Goal: Task Accomplishment & Management: Manage account settings

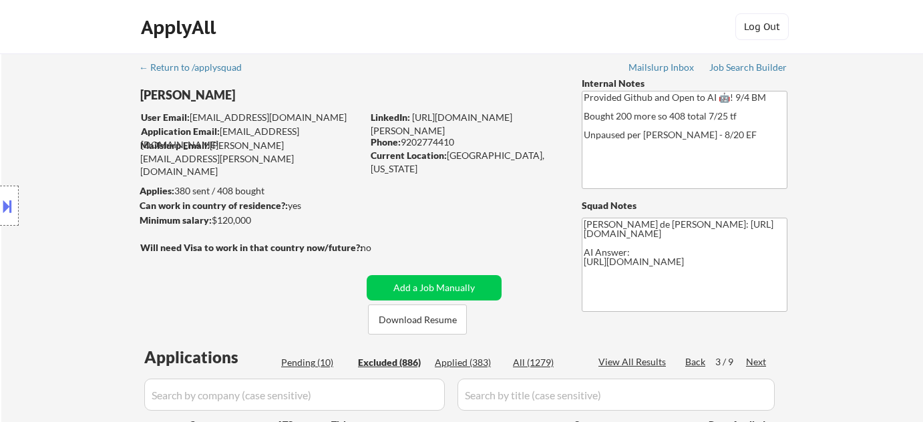
select select ""excluded__expired_""
select select ""excluded__location_""
select select ""excluded__bad_match_""
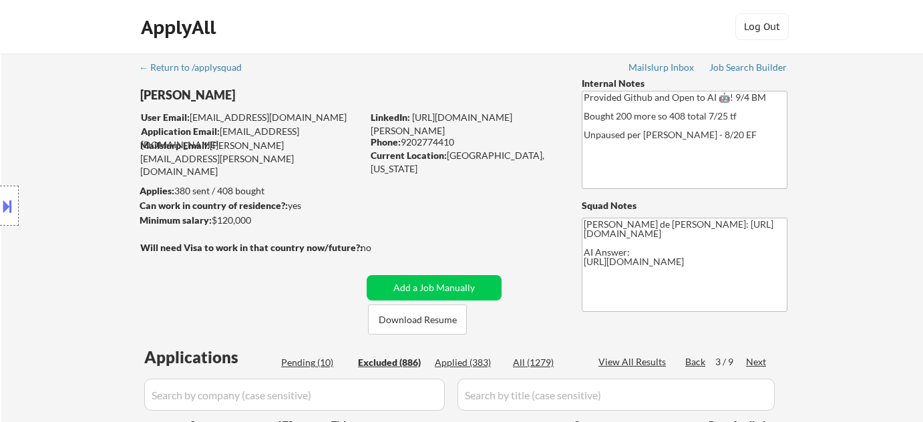
select select ""excluded__bad_match_""
select select ""excluded__expired_""
select select ""excluded__bad_match_""
select select ""excluded""
select select ""excluded__location_""
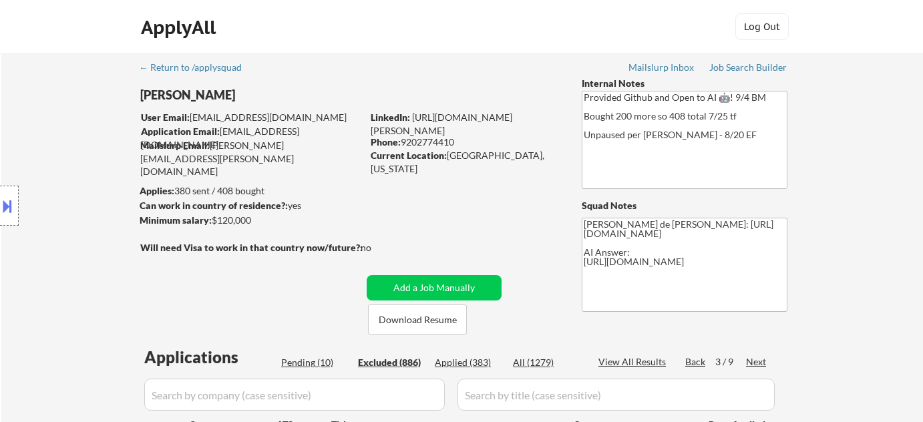
select select ""excluded""
select select ""excluded__expired_""
select select ""excluded""
select select ""excluded__expired_""
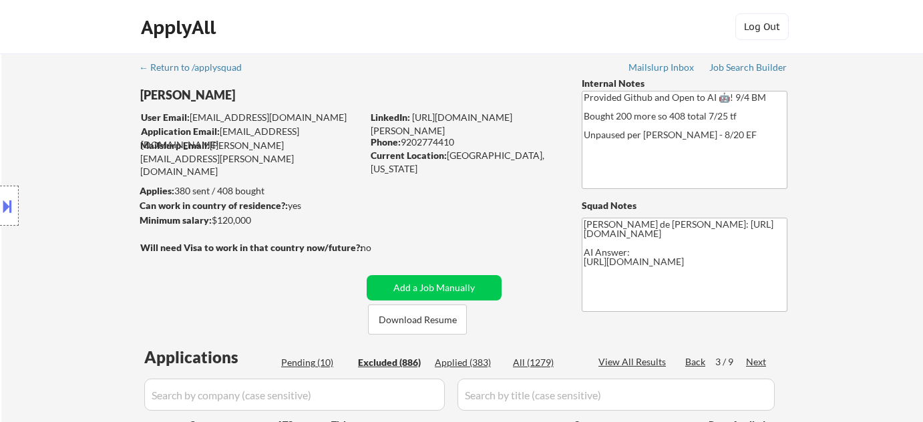
select select ""excluded__expired_""
select select ""excluded__location_""
select select ""excluded""
select select ""excluded__expired_""
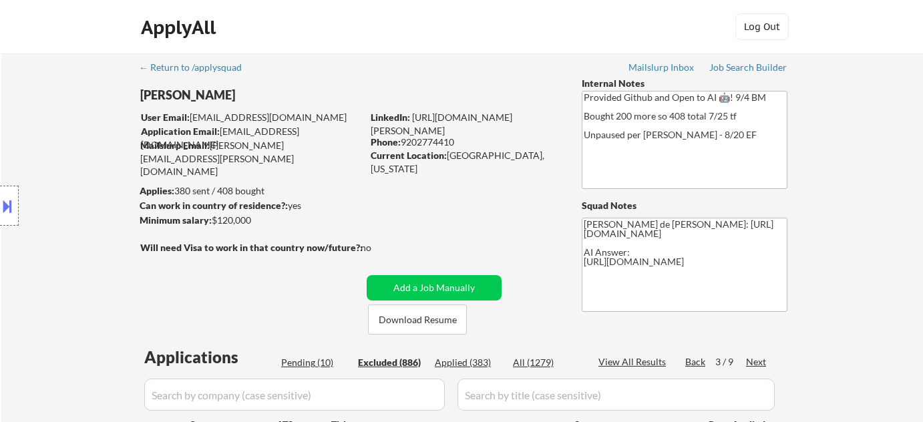
select select ""excluded""
select select ""excluded__expired_""
select select ""excluded__bad_match_""
select select ""excluded__location_""
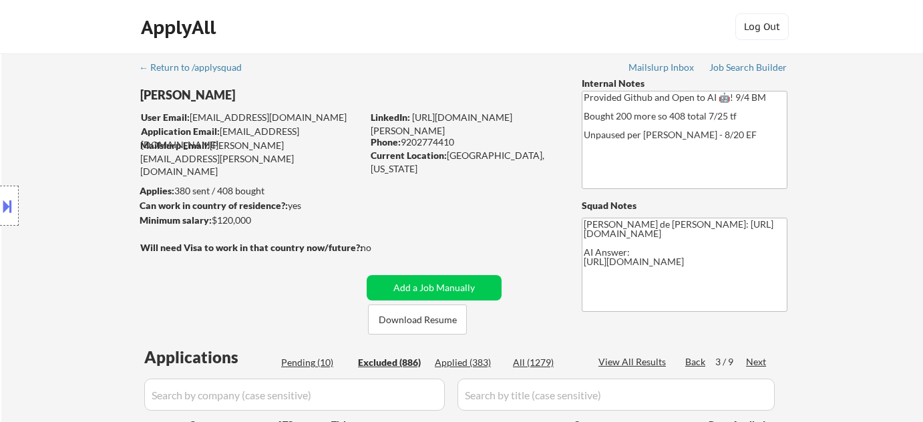
select select ""excluded__bad_match_""
select select ""excluded__expired_""
select select ""excluded__bad_match_""
select select ""excluded""
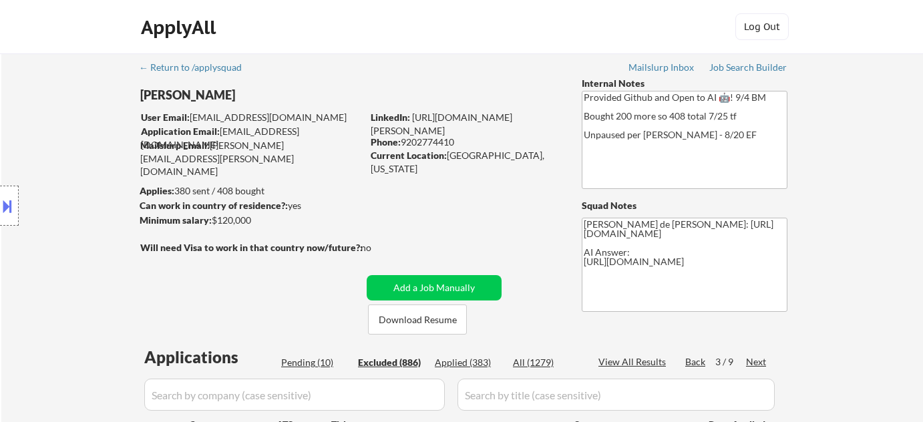
select select ""excluded__location_""
select select ""excluded""
select select ""excluded__bad_match_""
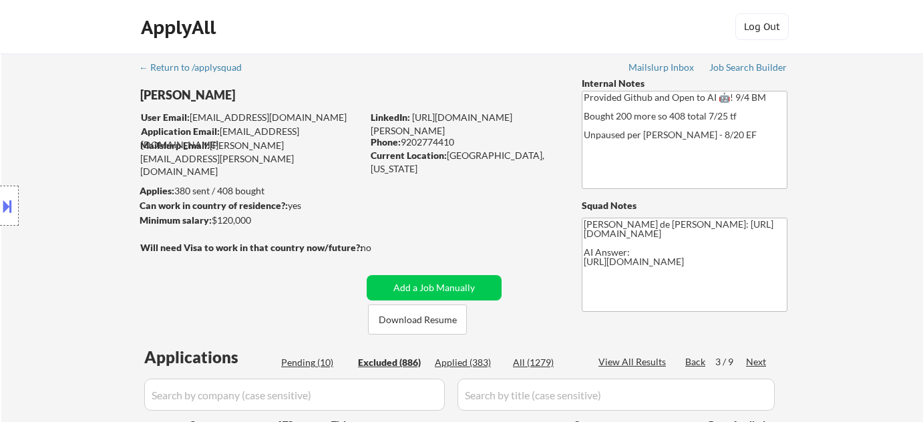
select select ""excluded__expired_""
select select ""excluded__location_""
select select ""excluded__bad_match_""
select select ""excluded""
select select ""excluded__bad_match_""
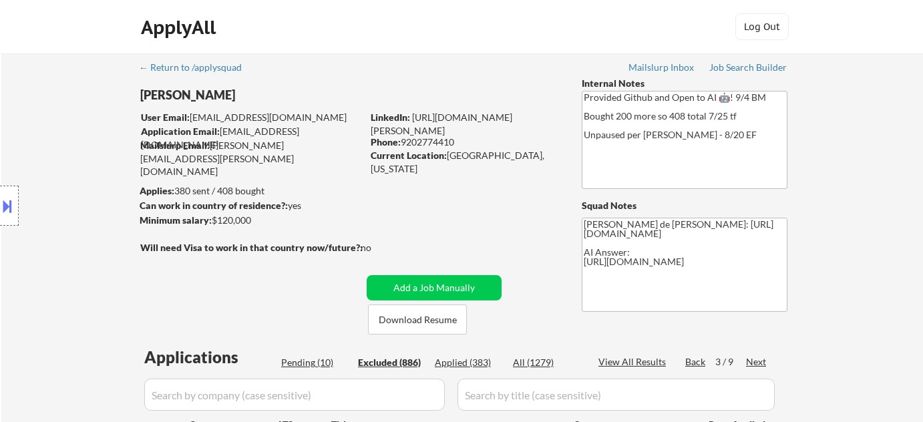
select select ""excluded__other_""
select select ""excluded__location_""
select select ""excluded__expired_""
select select ""excluded__bad_match_""
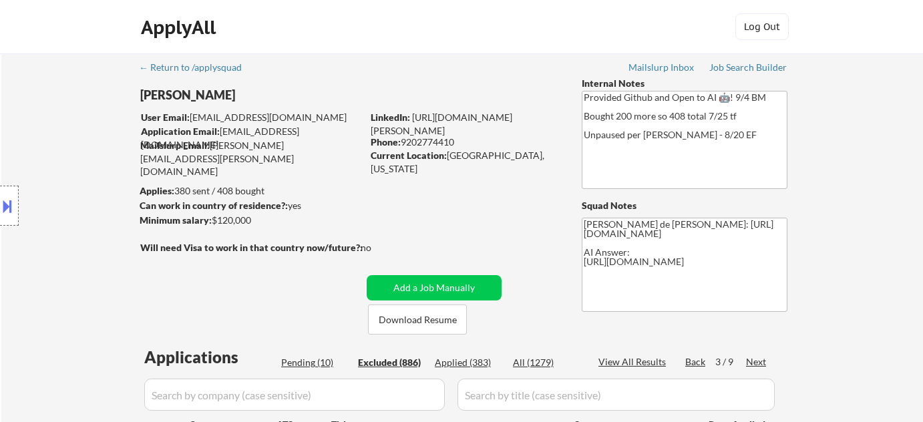
select select ""excluded__expired_""
select select ""excluded__bad_match_""
select select ""excluded__expired_""
select select ""excluded__bad_match_""
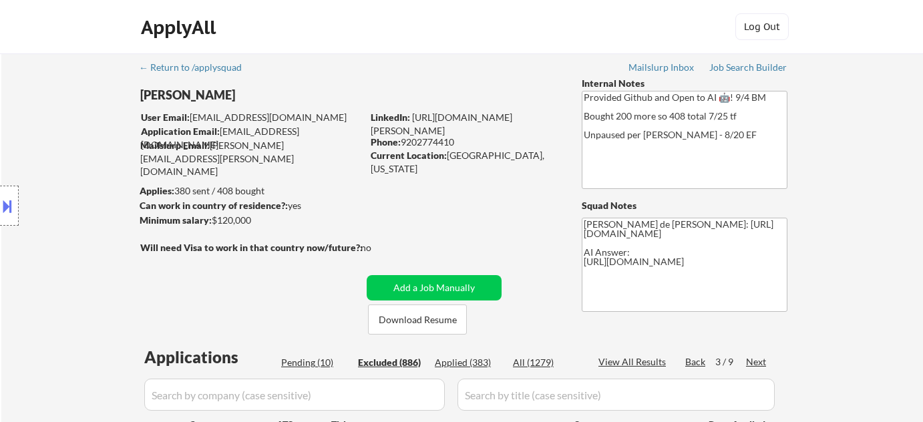
select select ""excluded__other_""
select select ""excluded""
select select ""excluded__bad_match_""
select select ""excluded__location_""
select select ""excluded__expired_""
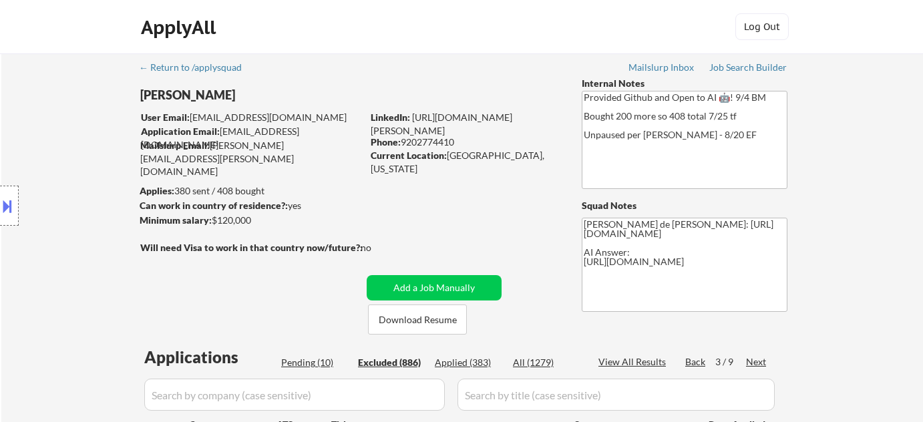
select select ""excluded""
select select ""excluded__expired_""
select select ""excluded""
select select ""excluded__expired_""
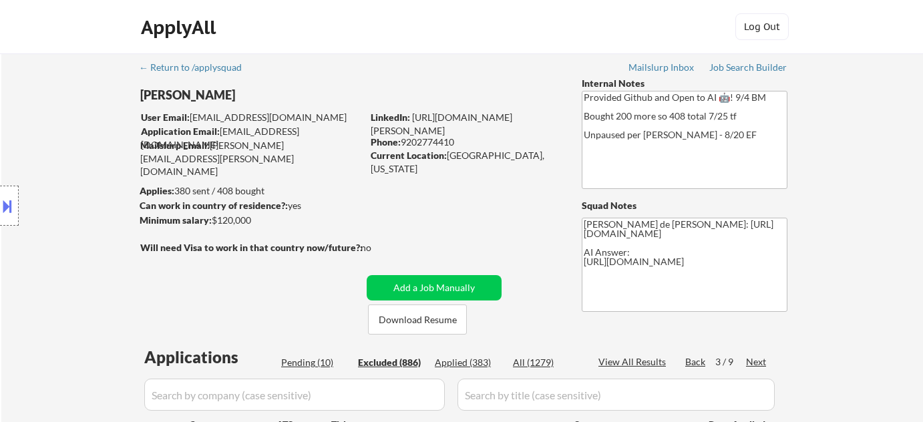
select select ""excluded__bad_match_""
select select ""excluded""
select select ""excluded__location_""
select select ""excluded__expired_""
select select ""excluded__bad_match_""
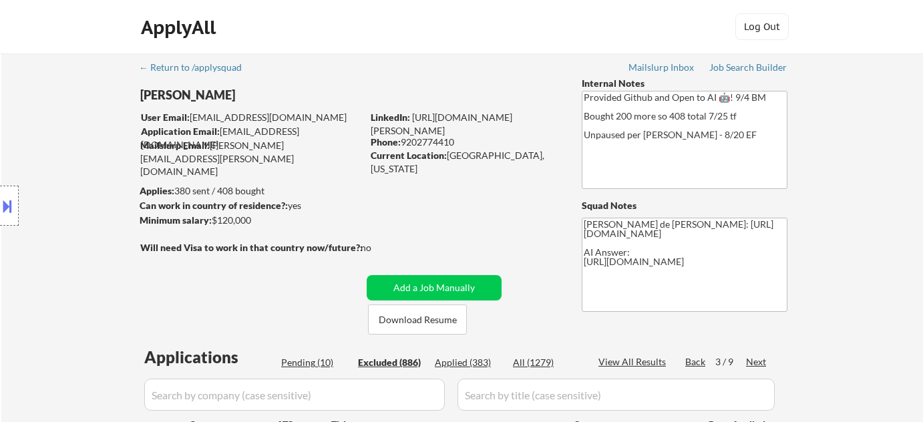
select select ""excluded__location_""
select select ""excluded__expired_""
select select ""excluded""
select select ""excluded__expired_""
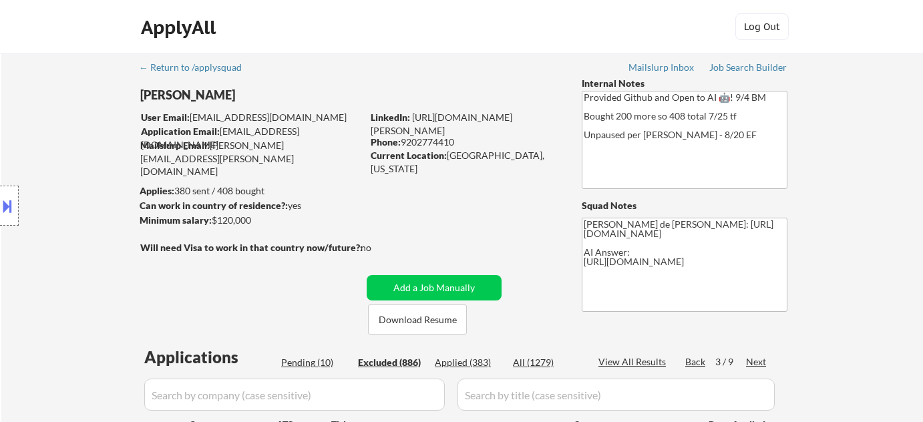
select select ""excluded__location_""
select select ""excluded__bad_match_""
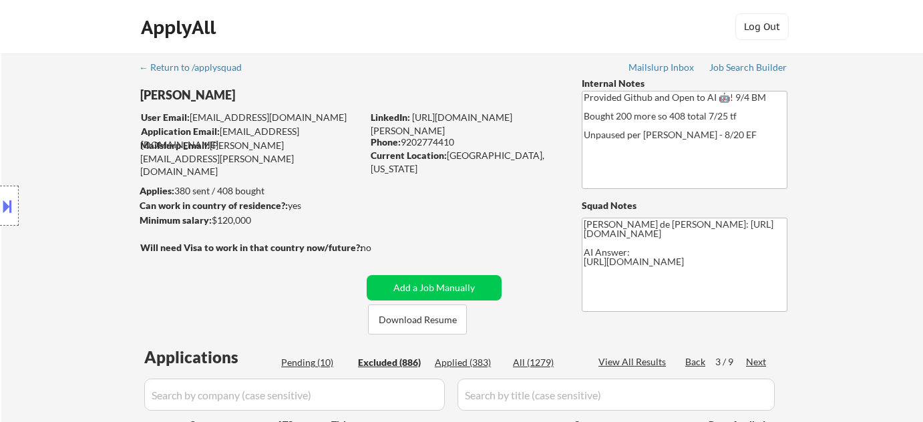
select select ""excluded""
select select ""excluded__location_""
select select ""excluded__bad_match_""
select select ""excluded__salary_""
select select ""excluded""
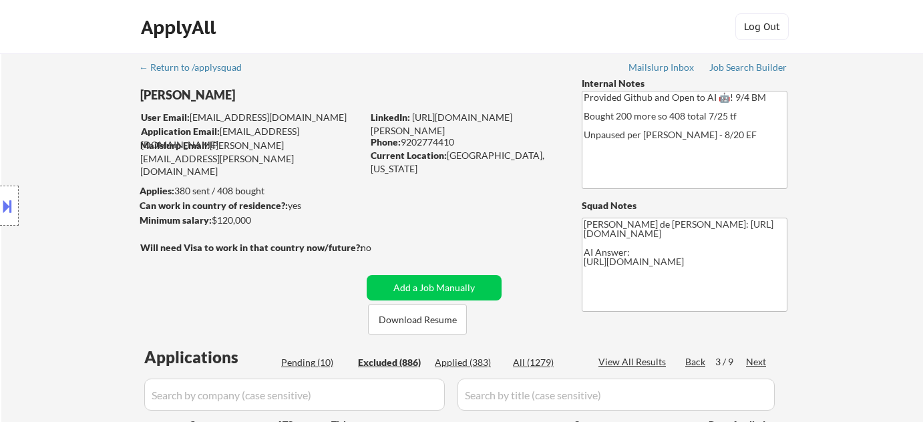
select select ""excluded""
select select ""excluded__other_""
select select ""excluded__location_""
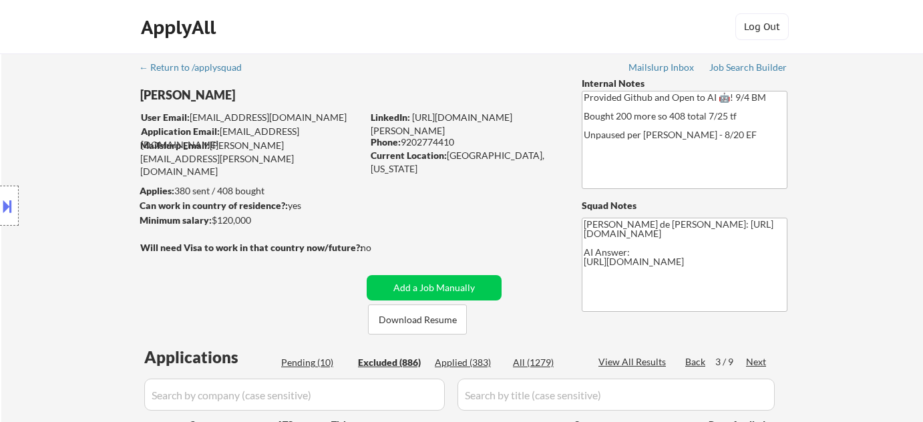
select select ""excluded__location_""
select select ""excluded__expired_""
select select ""excluded__bad_match_""
select select ""excluded__expired_""
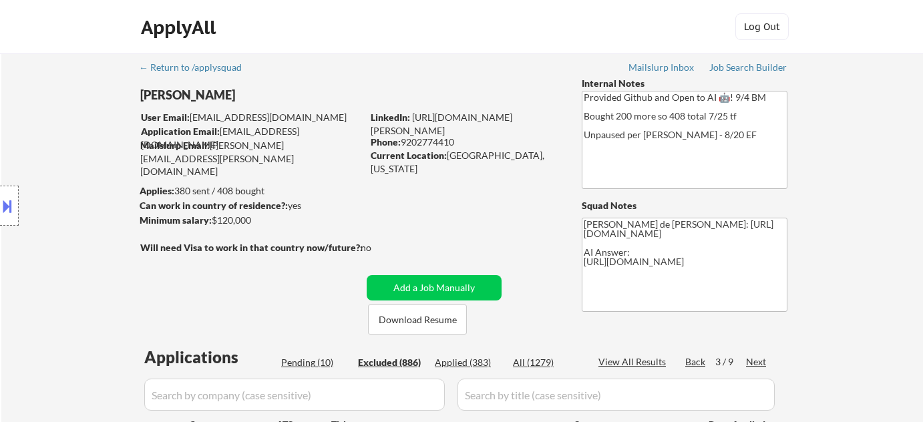
select select ""excluded__bad_match_""
select select ""excluded__expired_""
select select ""excluded__location_""
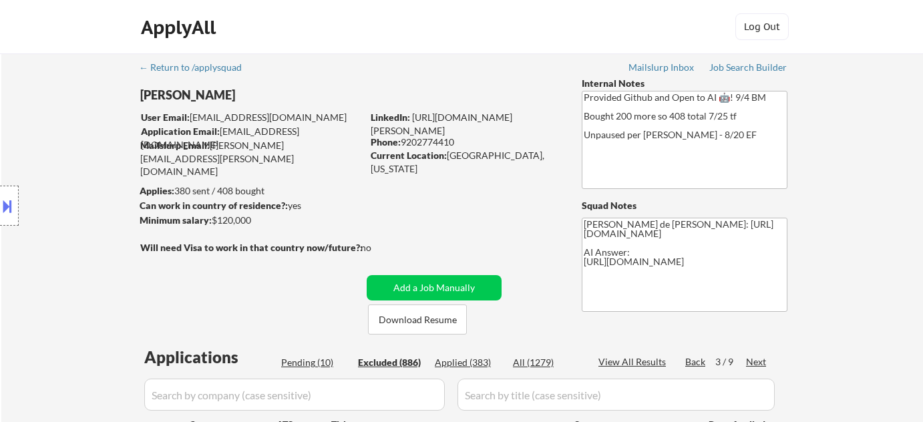
select select ""excluded""
select select ""excluded__other_""
select select ""excluded__expired_""
select select ""excluded__other_""
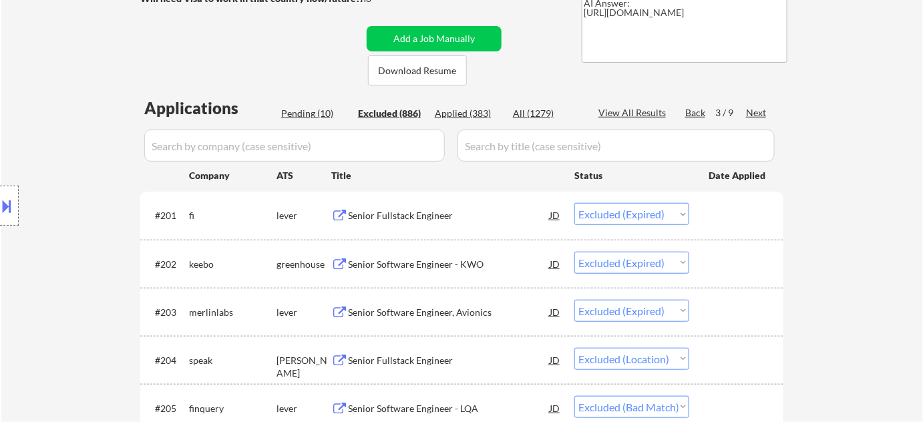
scroll to position [244, 0]
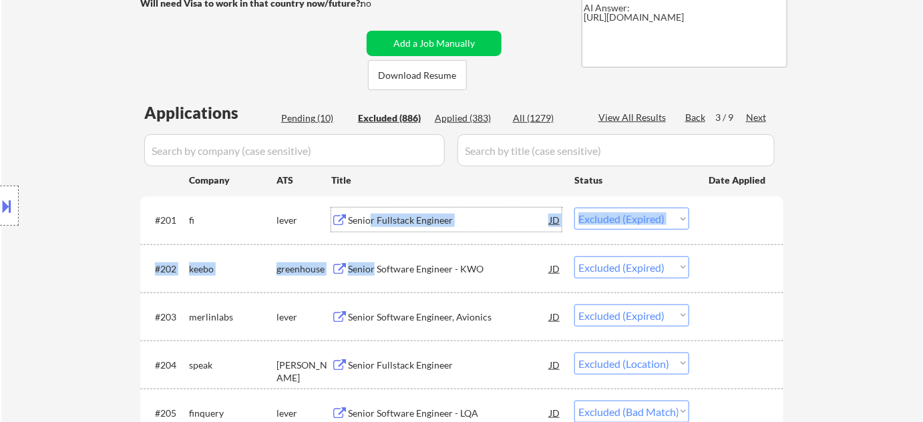
drag, startPoint x: 370, startPoint y: 218, endPoint x: 373, endPoint y: 272, distance: 53.5
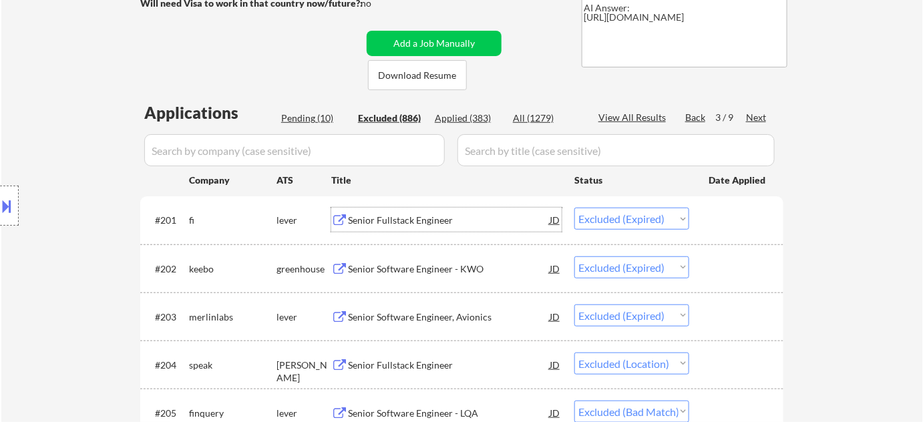
click at [295, 118] on div "Pending (10)" at bounding box center [314, 118] width 67 height 13
select select ""pending""
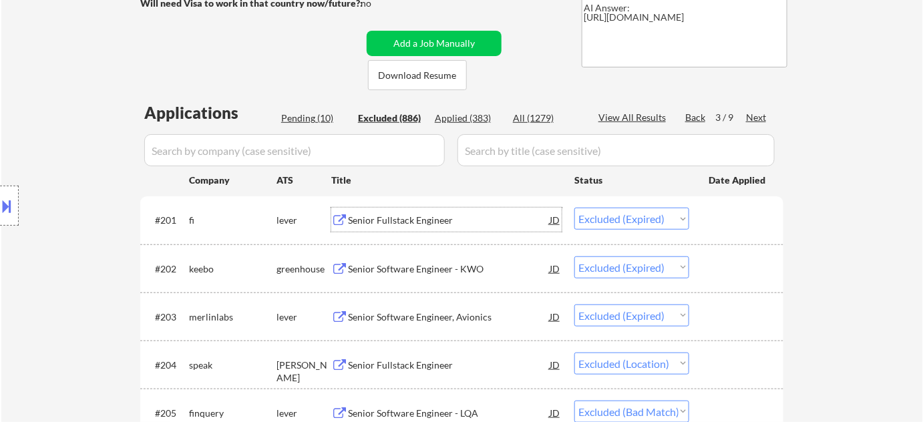
select select ""pending""
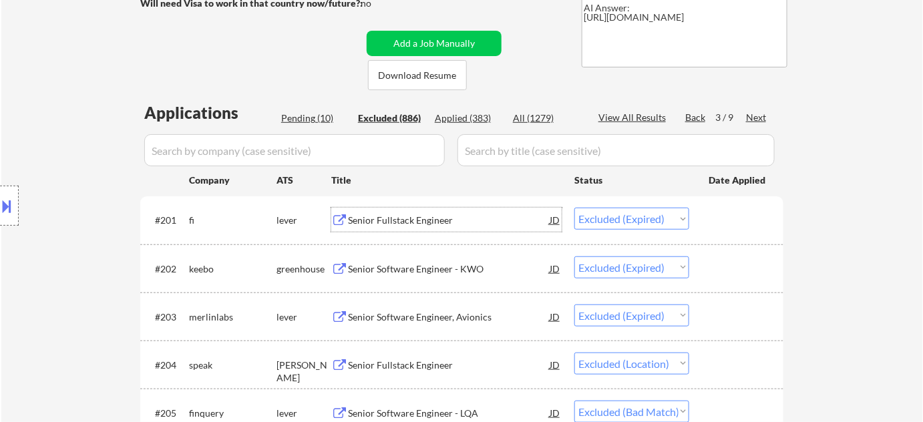
select select ""pending""
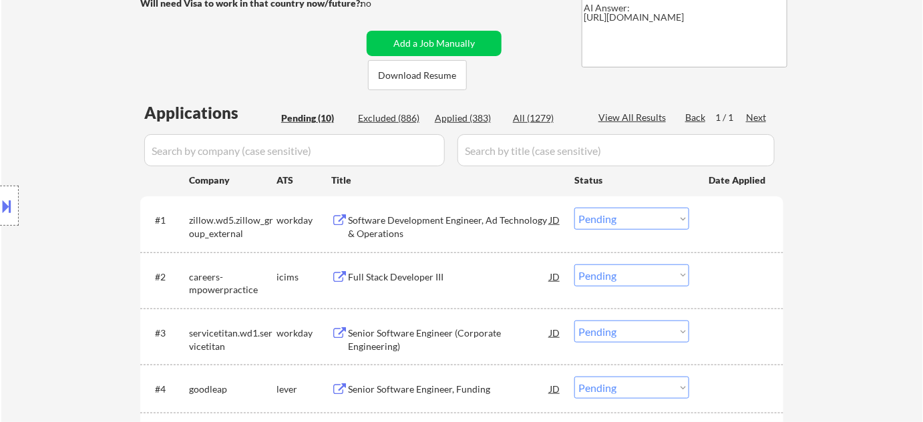
click at [397, 275] on div "Full Stack Developer III" at bounding box center [449, 276] width 202 height 13
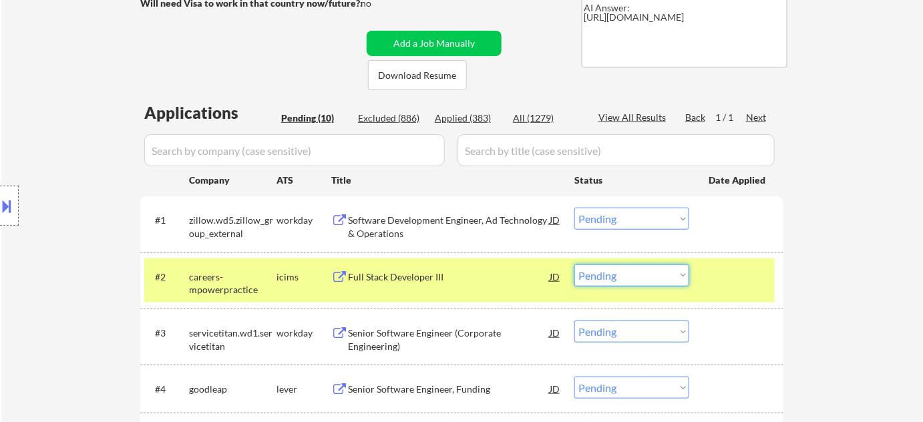
click at [676, 278] on select "Choose an option... Pending Applied Excluded (Questions) Excluded (Expired) Exc…" at bounding box center [631, 275] width 115 height 22
click at [574, 264] on select "Choose an option... Pending Applied Excluded (Questions) Excluded (Expired) Exc…" at bounding box center [631, 275] width 115 height 22
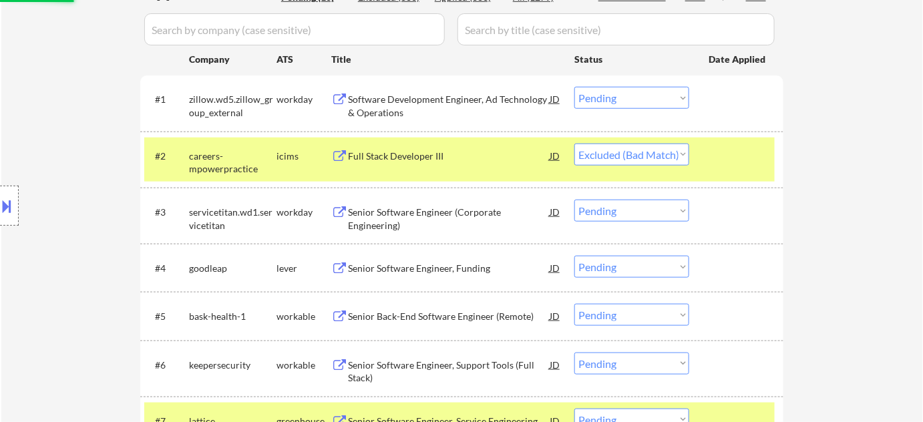
scroll to position [366, 0]
select select ""pending""
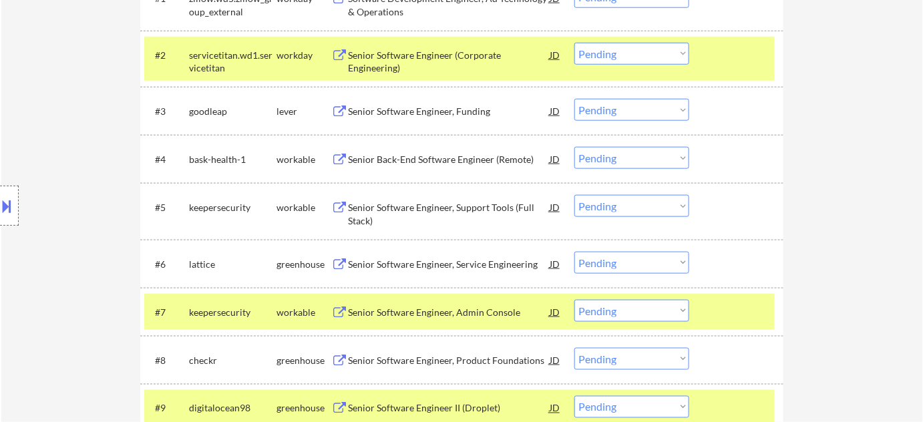
scroll to position [487, 0]
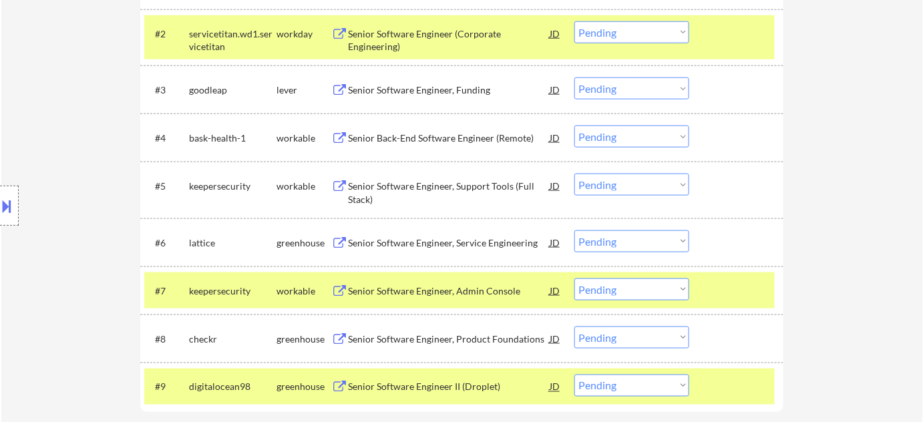
click at [411, 195] on div "Senior Software Engineer, Support Tools (Full Stack)" at bounding box center [449, 193] width 202 height 26
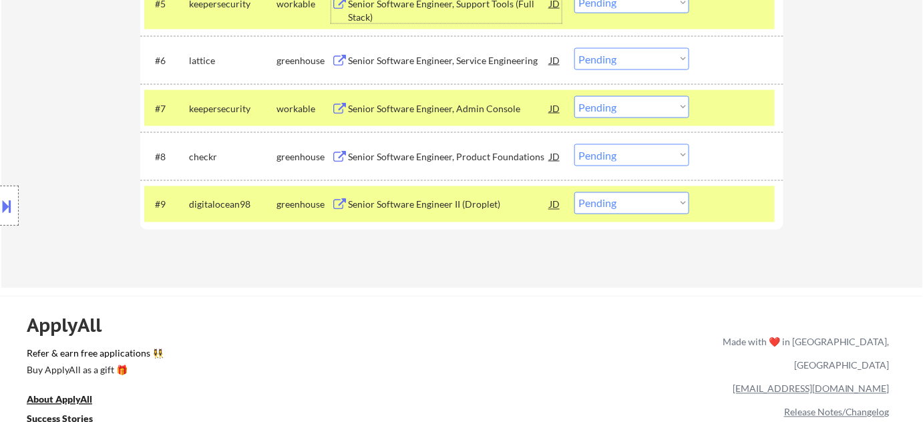
scroll to position [609, 0]
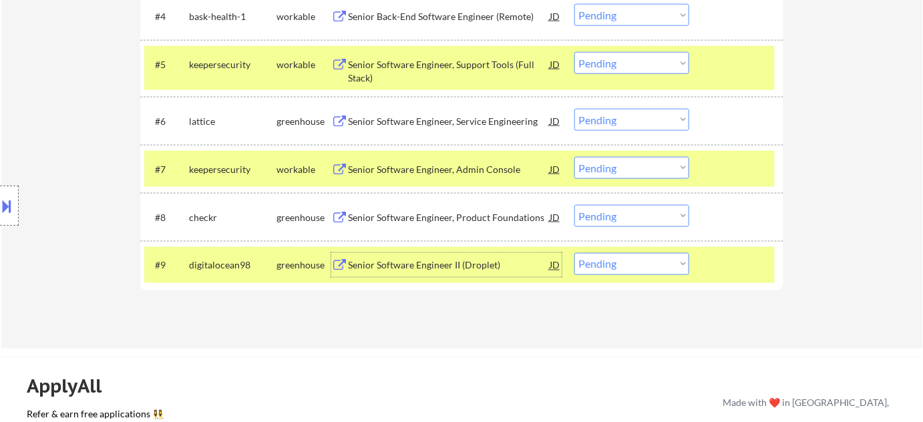
click at [431, 264] on div "Senior Software Engineer II (Droplet)" at bounding box center [449, 265] width 202 height 13
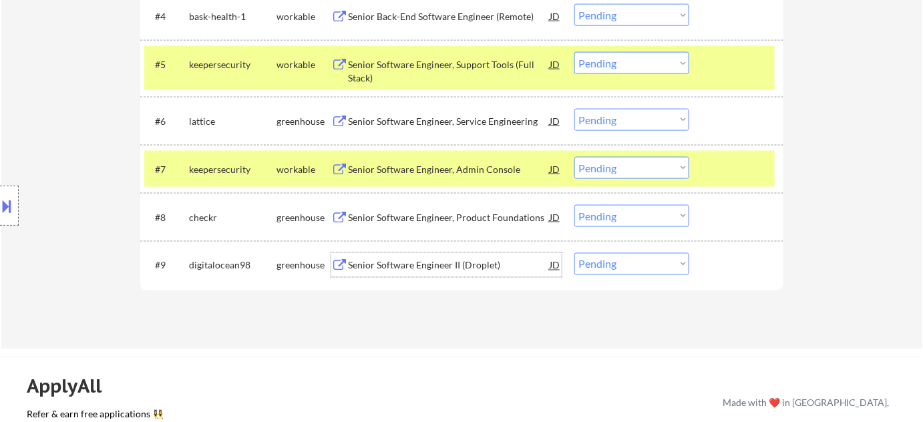
click at [634, 268] on select "Choose an option... Pending Applied Excluded (Questions) Excluded (Expired) Exc…" at bounding box center [631, 264] width 115 height 22
select select ""excluded__bad_match_""
click at [574, 253] on select "Choose an option... Pending Applied Excluded (Questions) Excluded (Expired) Exc…" at bounding box center [631, 264] width 115 height 22
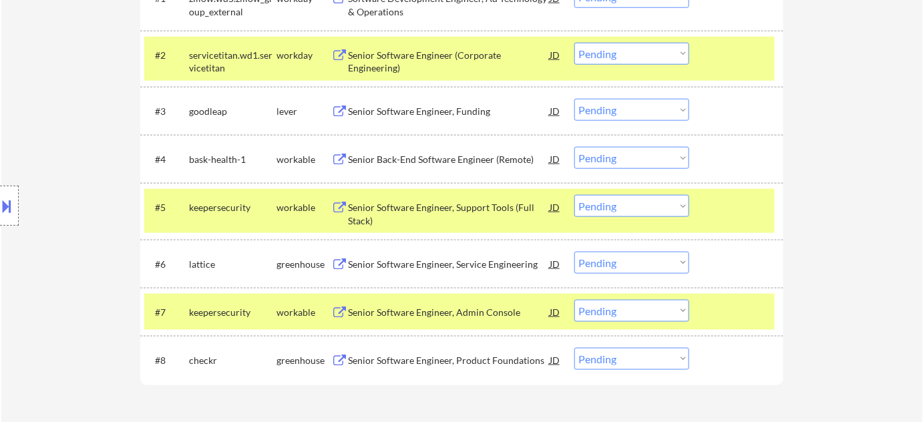
scroll to position [487, 0]
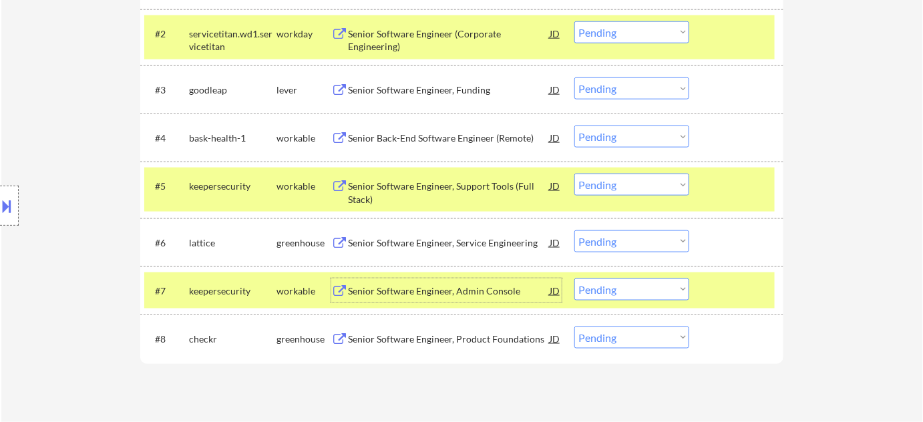
click at [445, 284] on div "Senior Software Engineer, Admin Console" at bounding box center [449, 290] width 202 height 13
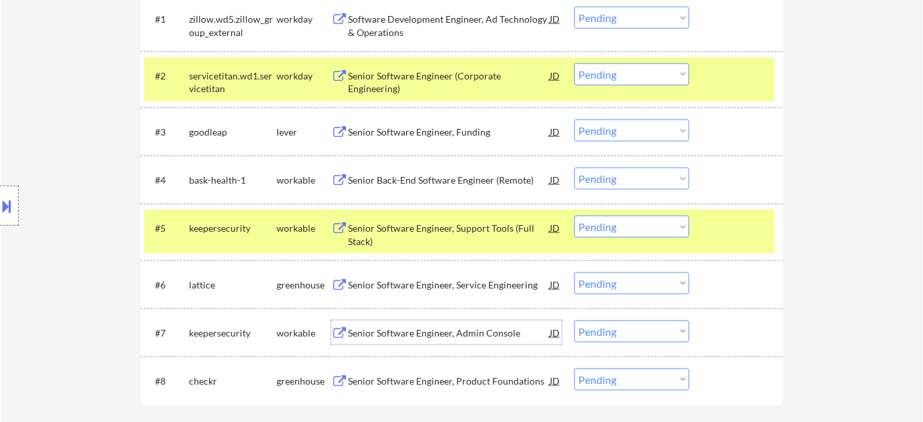
scroll to position [427, 0]
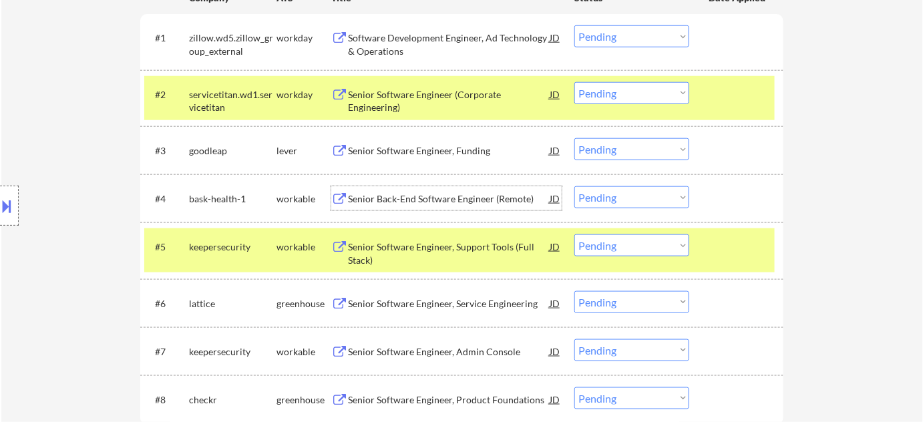
click at [449, 204] on div "Senior Back-End Software Engineer (Remote)" at bounding box center [449, 198] width 202 height 13
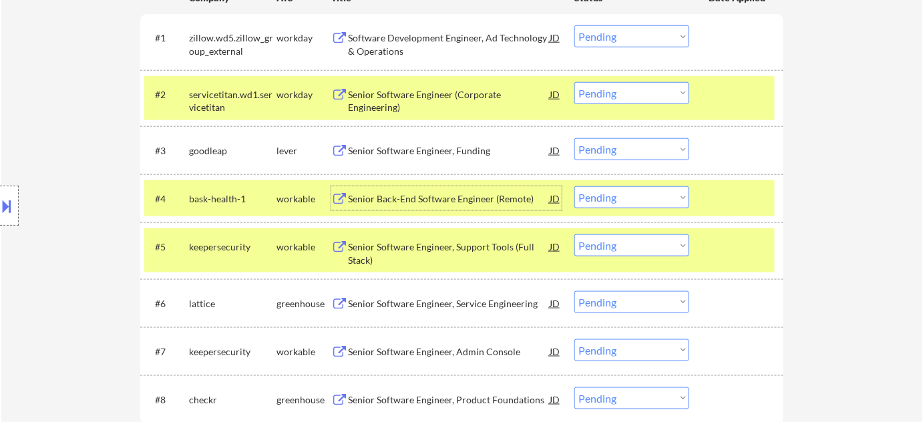
click at [636, 195] on select "Choose an option... Pending Applied Excluded (Questions) Excluded (Expired) Exc…" at bounding box center [631, 197] width 115 height 22
click at [574, 186] on select "Choose an option... Pending Applied Excluded (Questions) Excluded (Expired) Exc…" at bounding box center [631, 197] width 115 height 22
select select ""pending""
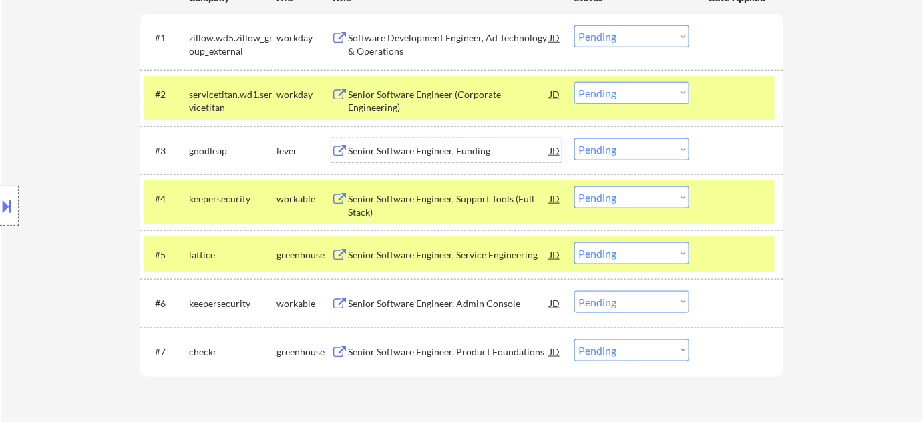
click at [449, 152] on div "Senior Software Engineer, Funding" at bounding box center [449, 150] width 202 height 13
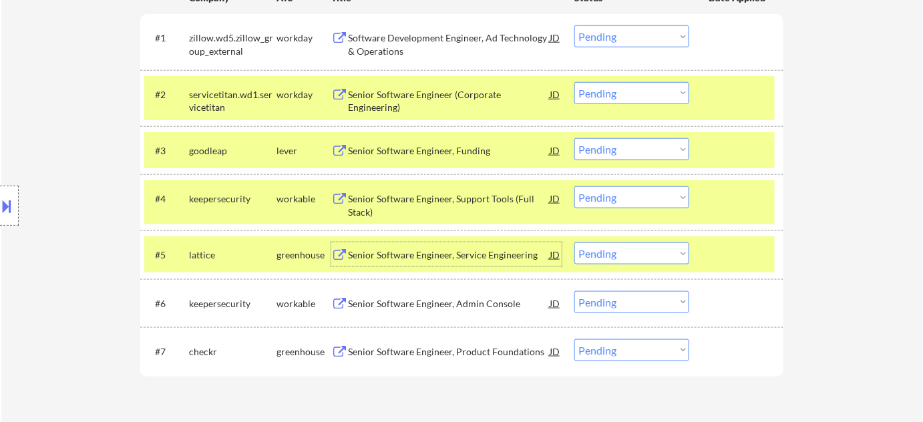
click at [425, 252] on div "Senior Software Engineer, Service Engineering" at bounding box center [449, 254] width 202 height 13
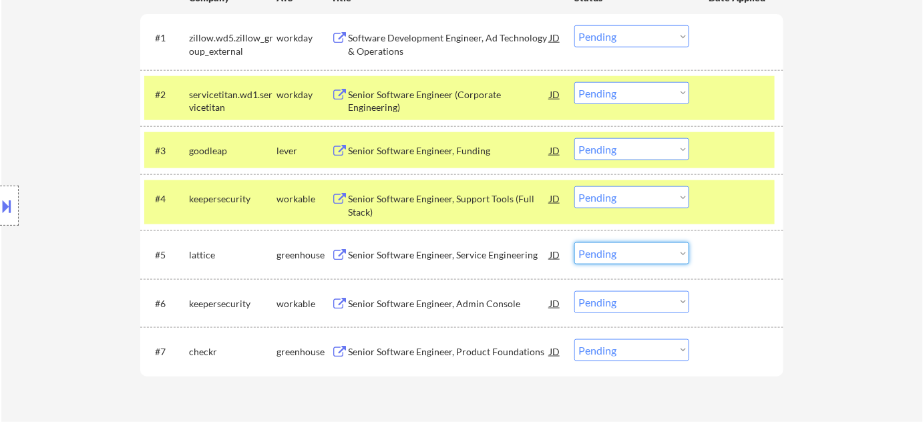
click at [640, 249] on select "Choose an option... Pending Applied Excluded (Questions) Excluded (Expired) Exc…" at bounding box center [631, 253] width 115 height 22
click at [574, 242] on select "Choose an option... Pending Applied Excluded (Questions) Excluded (Expired) Exc…" at bounding box center [631, 253] width 115 height 22
select select ""pending""
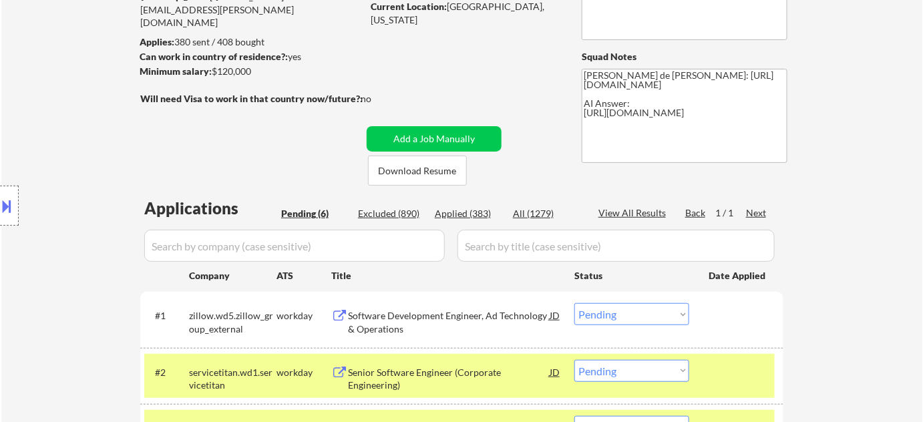
scroll to position [0, 0]
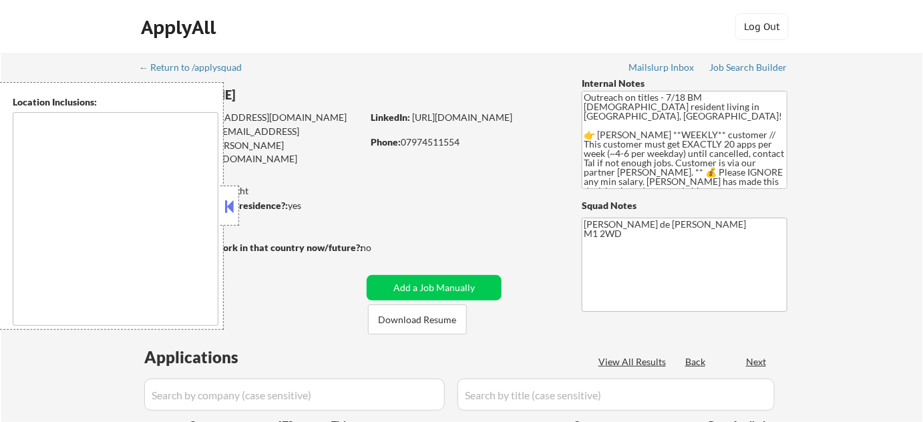
type textarea "remote"
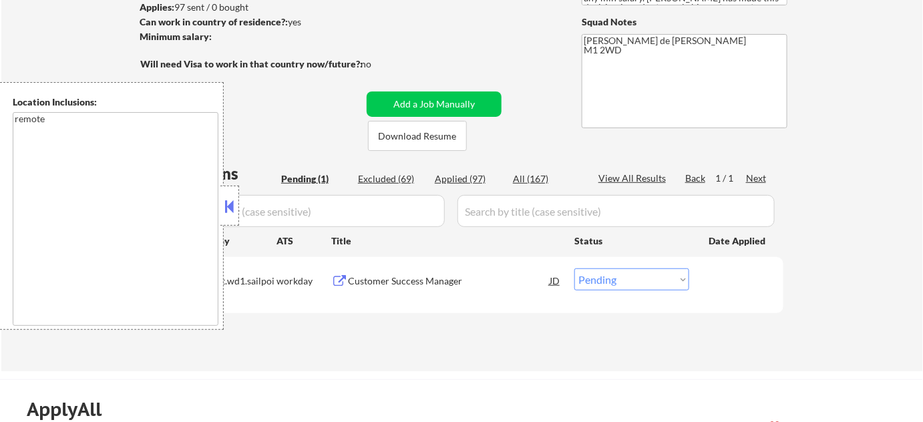
scroll to position [182, 0]
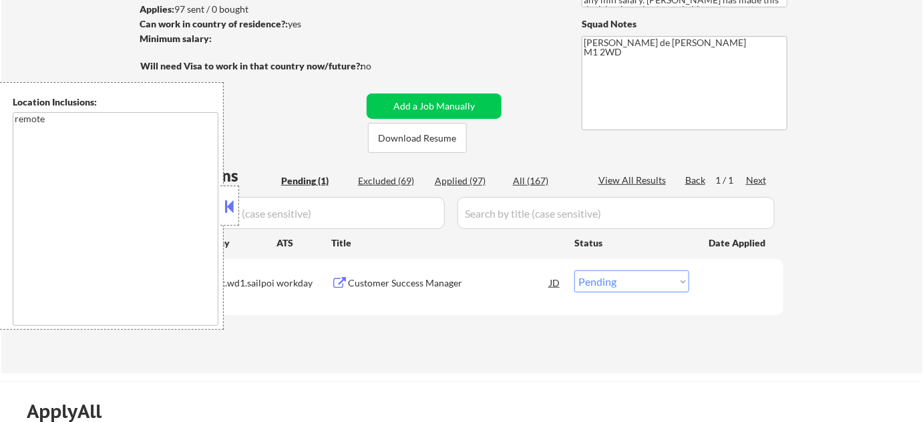
click at [229, 211] on button at bounding box center [229, 206] width 15 height 20
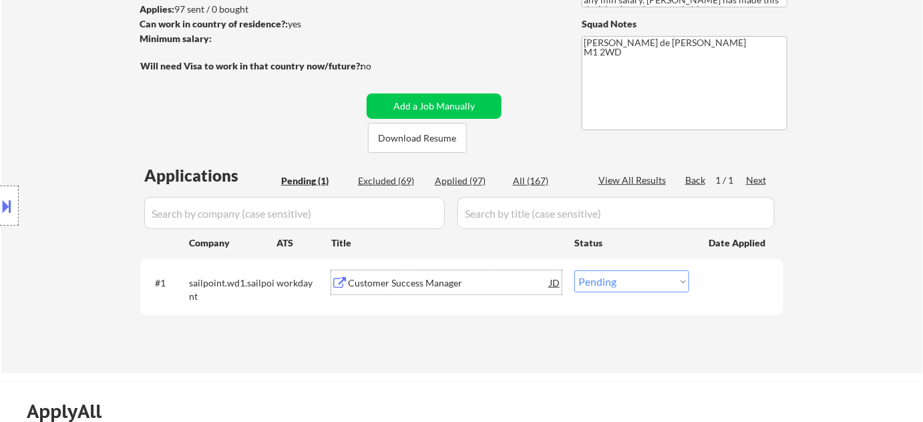
click at [376, 271] on div "Customer Success Manager" at bounding box center [449, 282] width 202 height 24
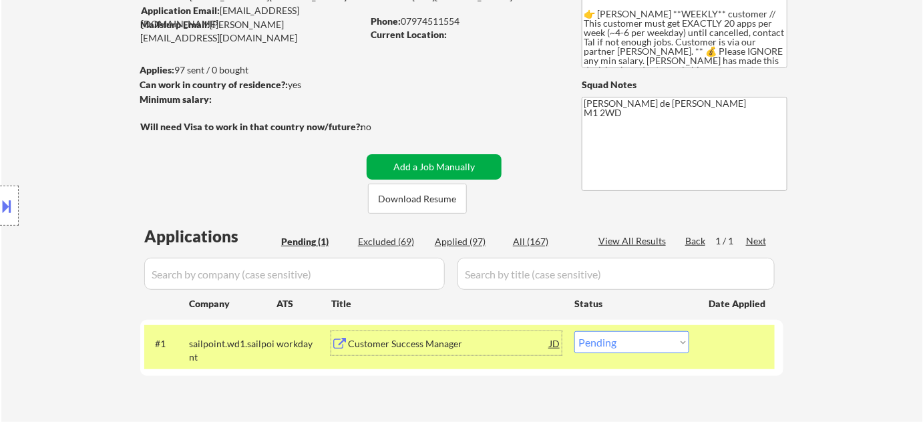
scroll to position [0, 0]
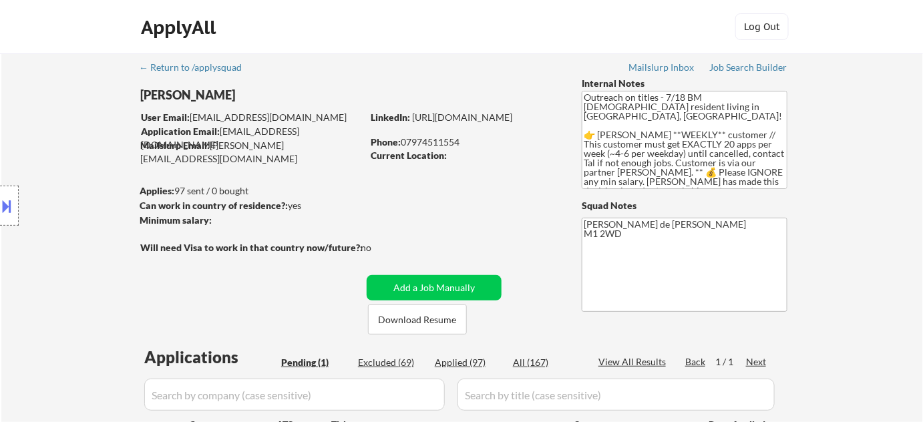
drag, startPoint x: 466, startPoint y: 138, endPoint x: 406, endPoint y: 146, distance: 60.6
click at [406, 146] on div "Phone: [PHONE_NUMBER]" at bounding box center [465, 142] width 189 height 13
copy div "7974511554"
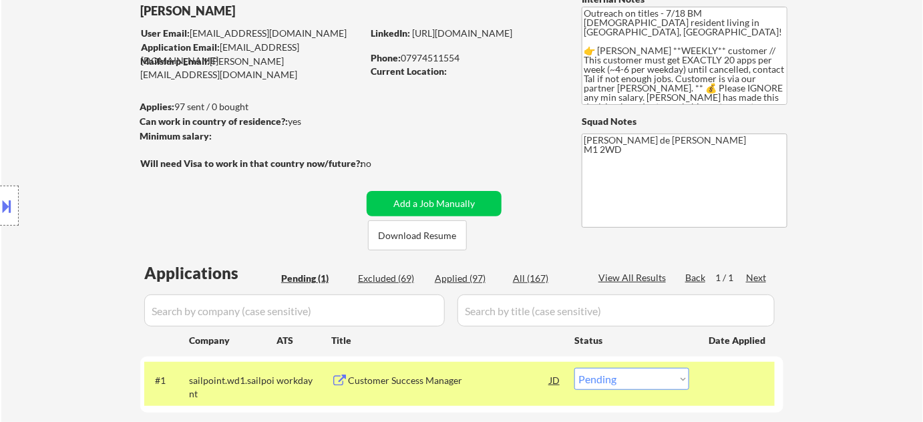
scroll to position [121, 0]
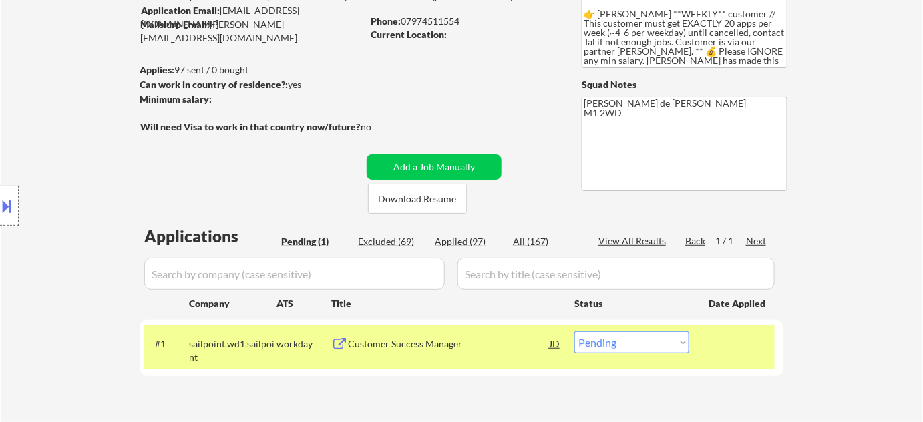
click at [628, 340] on select "Choose an option... Pending Applied Excluded (Questions) Excluded (Expired) Exc…" at bounding box center [631, 342] width 115 height 22
select select ""applied""
click at [574, 331] on select "Choose an option... Pending Applied Excluded (Questions) Excluded (Expired) Exc…" at bounding box center [631, 342] width 115 height 22
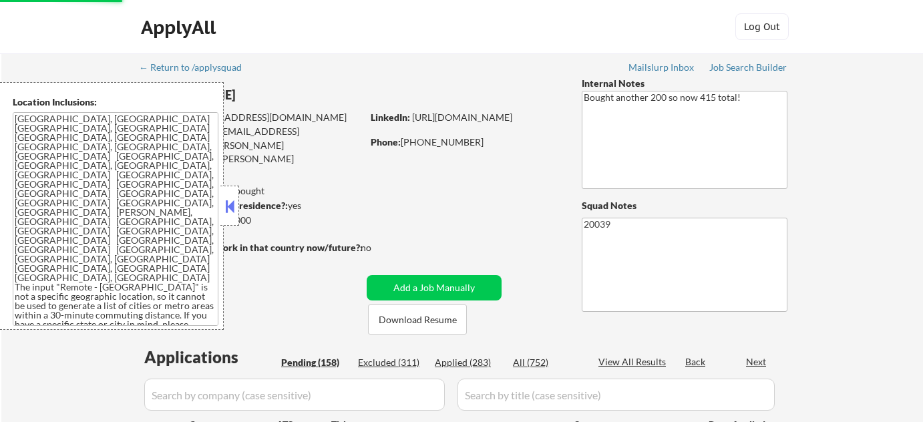
select select ""pending""
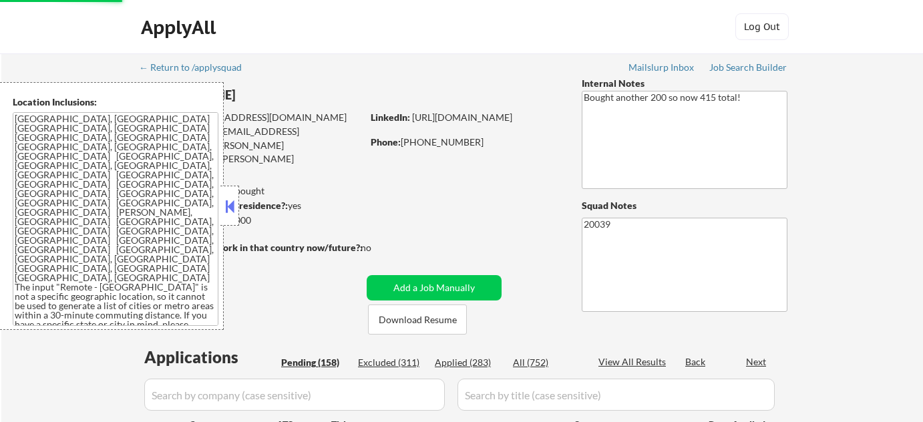
select select ""pending""
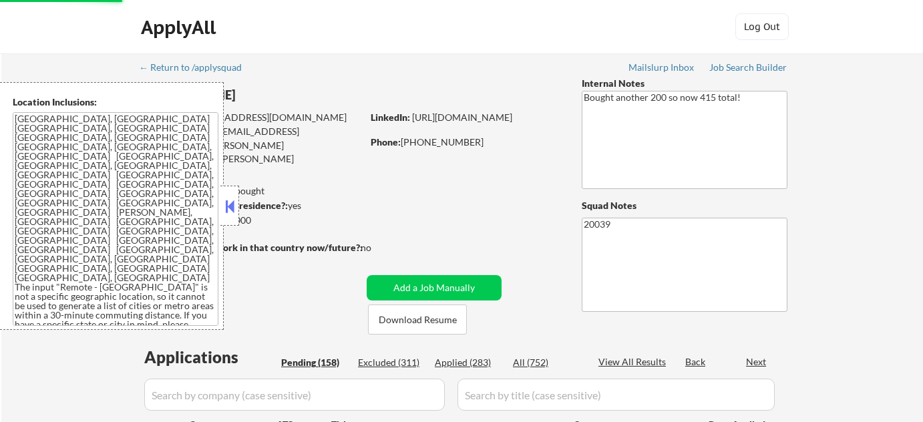
select select ""pending""
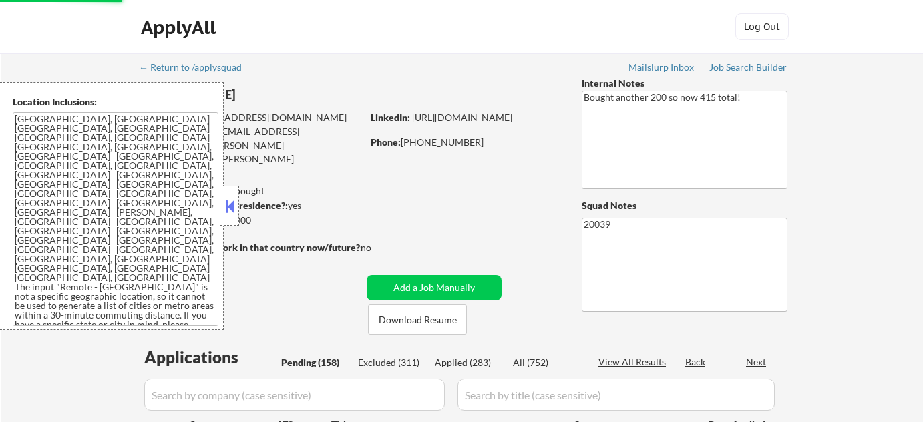
select select ""pending""
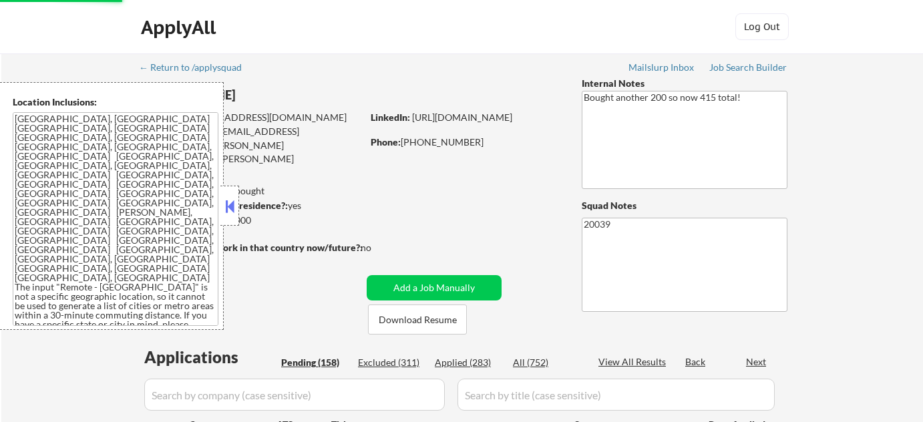
select select ""pending""
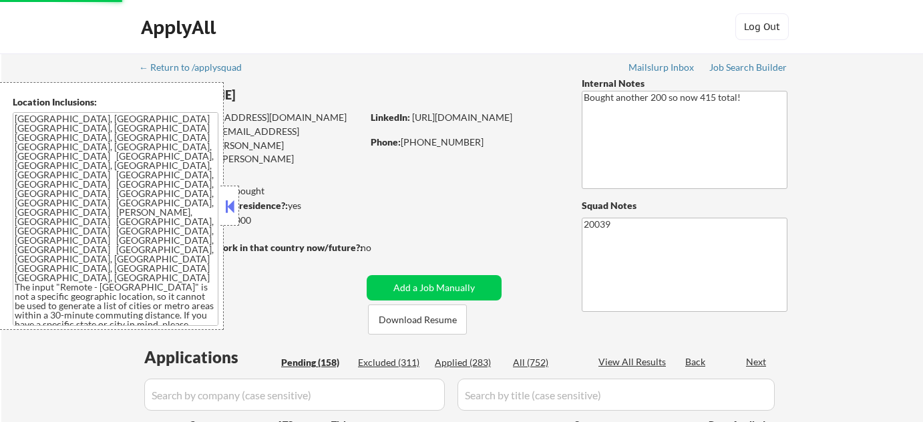
select select ""pending""
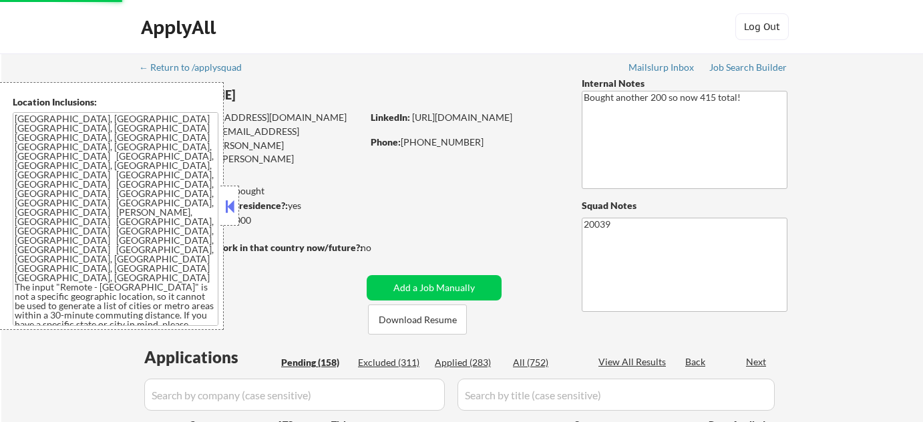
select select ""pending""
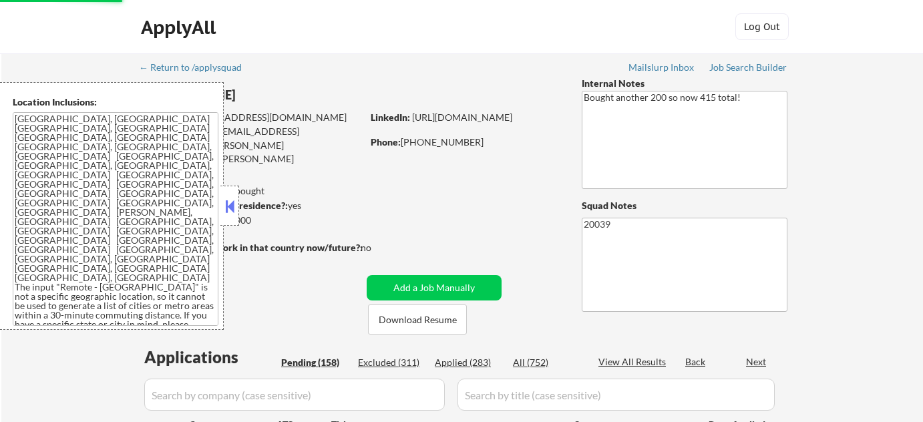
select select ""pending""
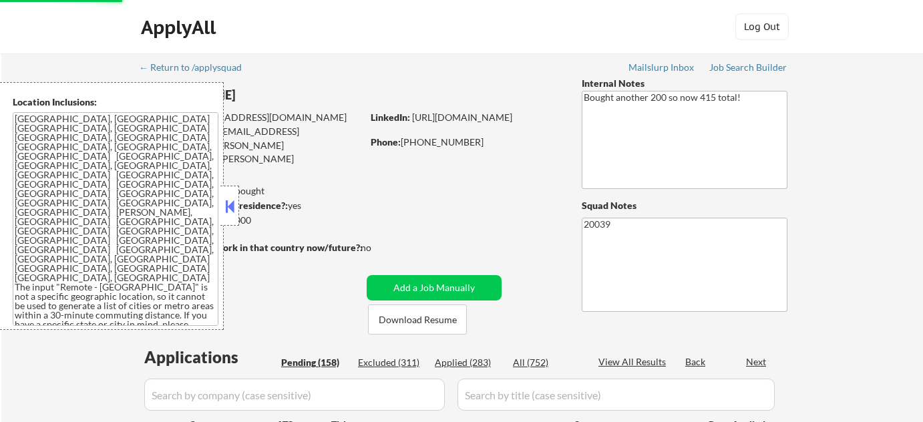
select select ""pending""
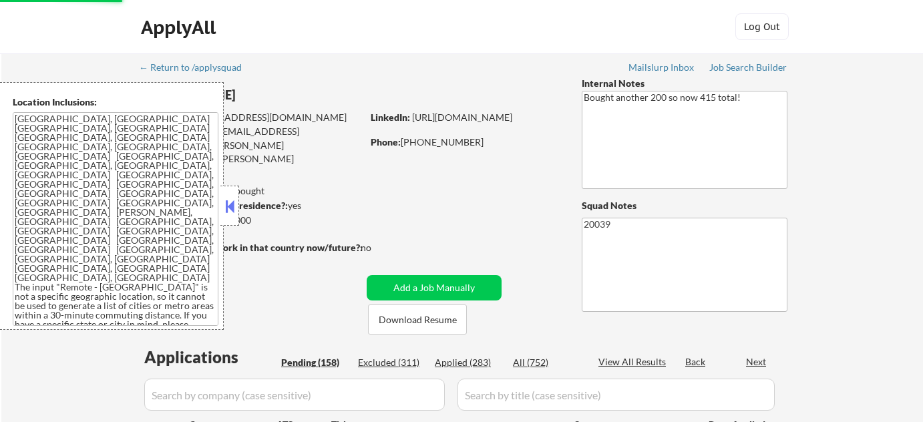
select select ""pending""
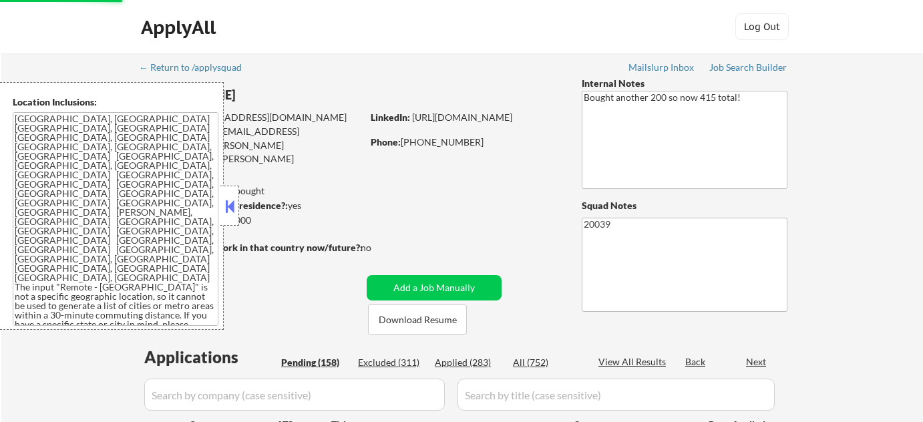
select select ""pending""
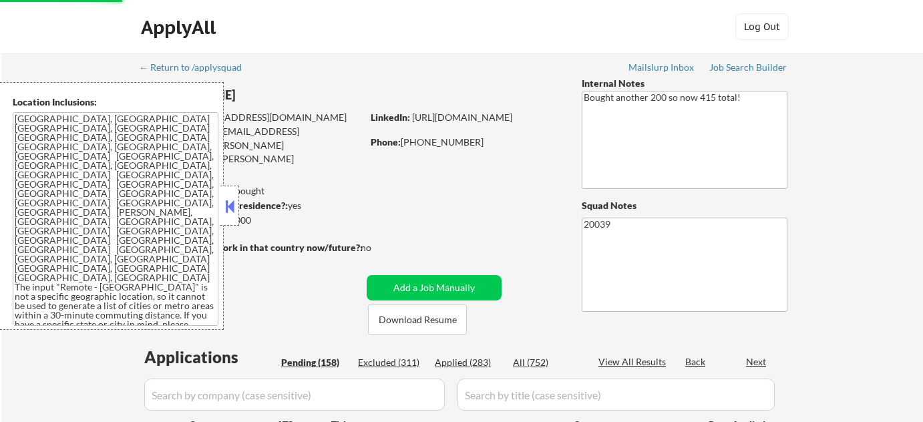
select select ""pending""
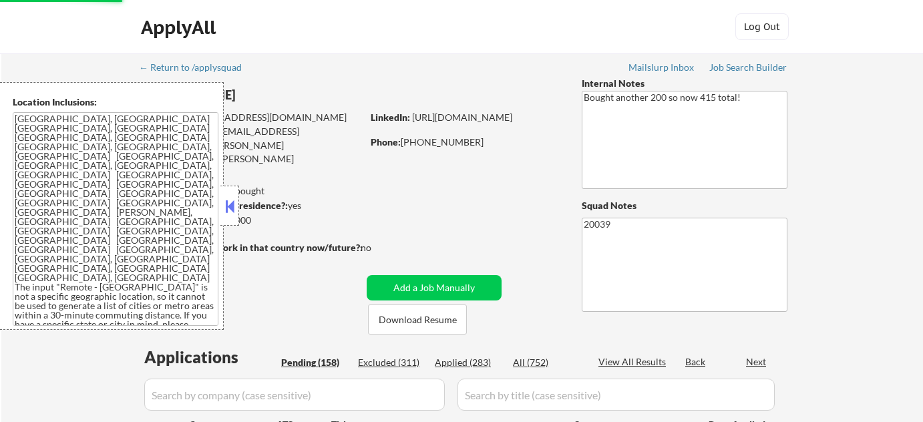
select select ""pending""
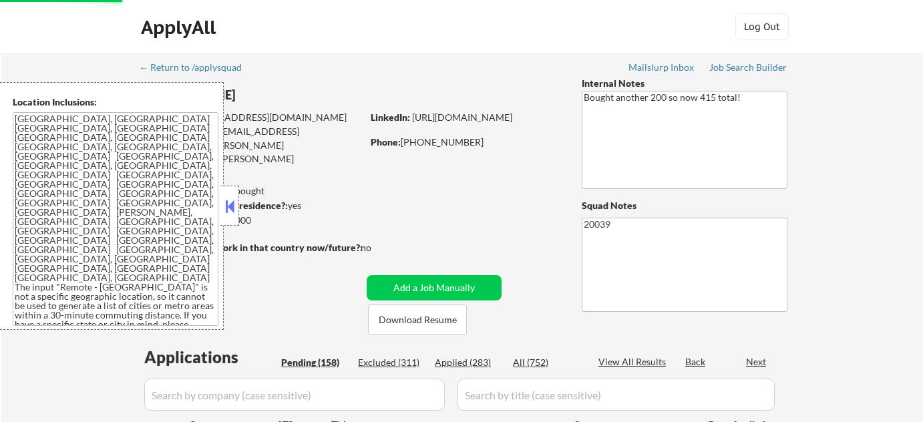
select select ""pending""
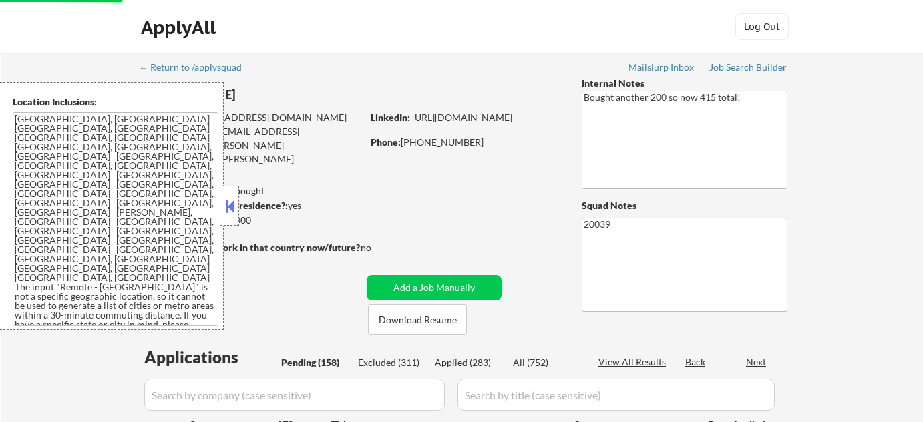
select select ""pending""
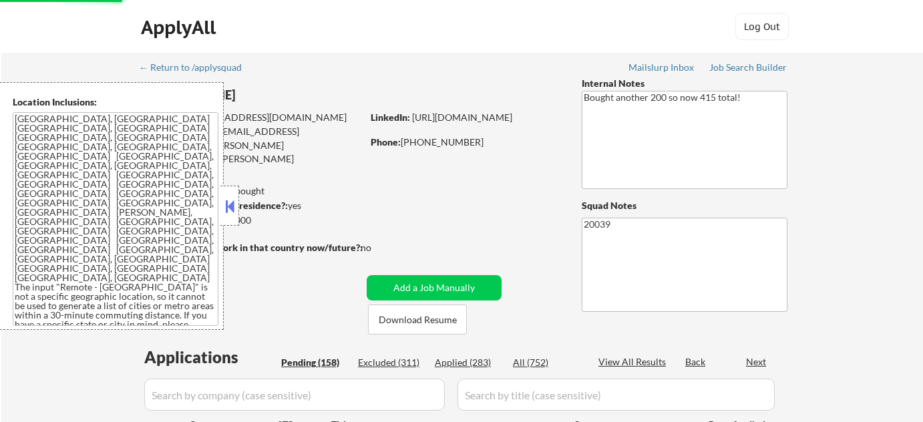
select select ""pending""
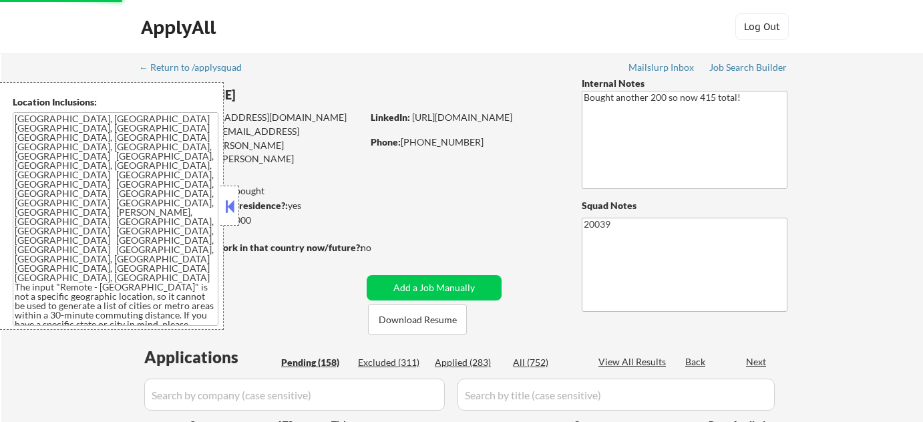
select select ""pending""
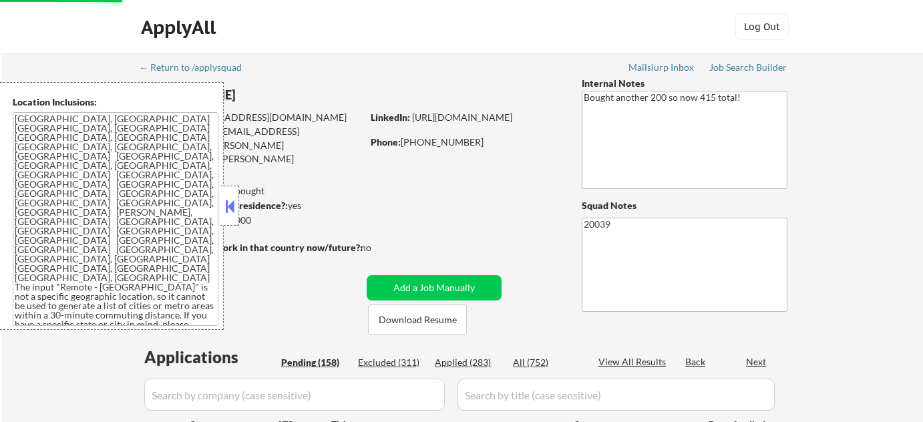
select select ""pending""
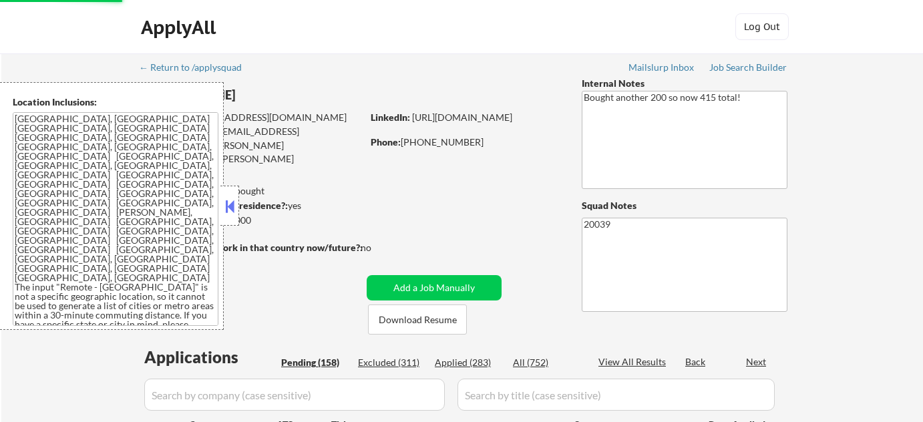
select select ""pending""
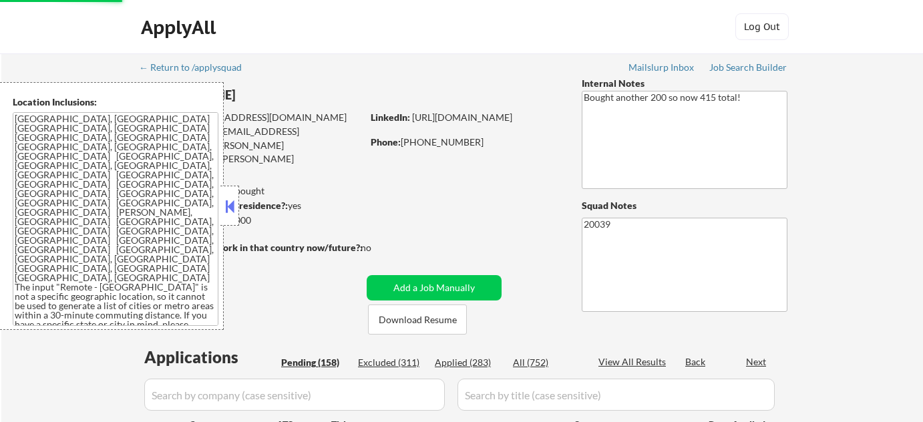
select select ""pending""
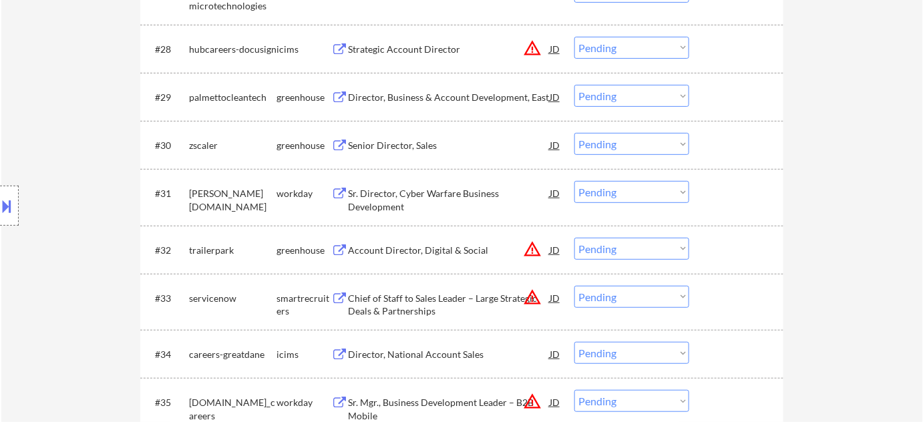
scroll to position [1855, 0]
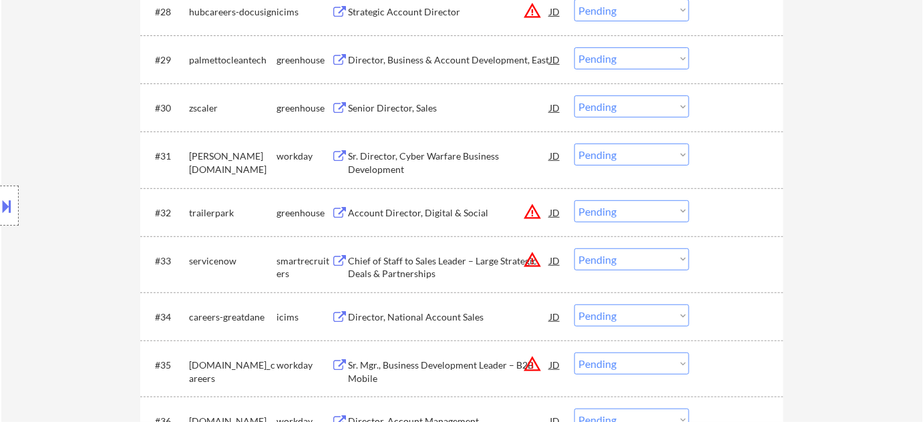
click at [537, 211] on button "warning_amber" at bounding box center [532, 211] width 19 height 19
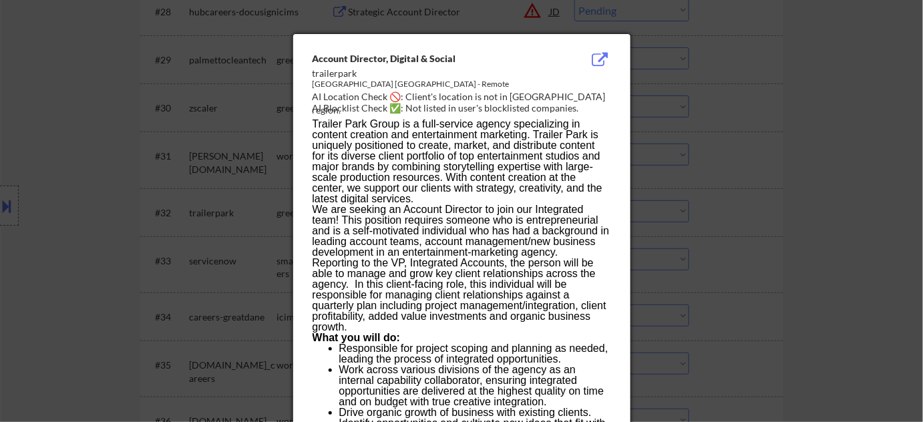
click at [831, 224] on div at bounding box center [461, 211] width 923 height 422
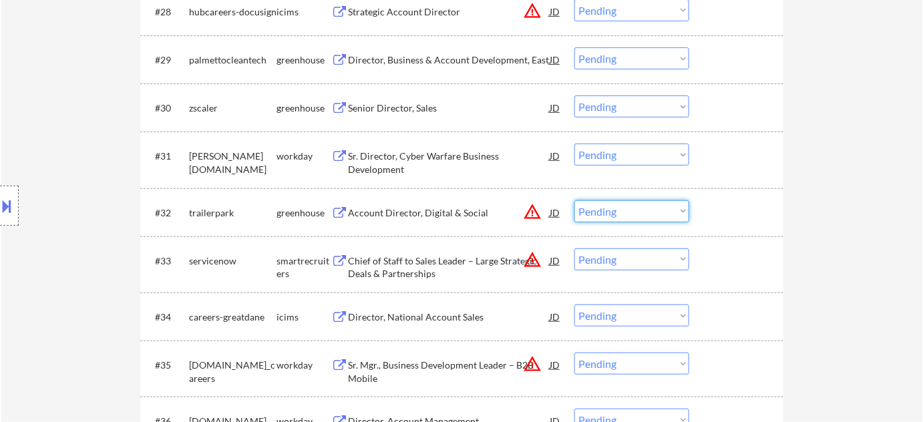
click at [644, 206] on select "Choose an option... Pending Applied Excluded (Questions) Excluded (Expired) Exc…" at bounding box center [631, 211] width 115 height 22
click at [574, 200] on select "Choose an option... Pending Applied Excluded (Questions) Excluded (Expired) Exc…" at bounding box center [631, 211] width 115 height 22
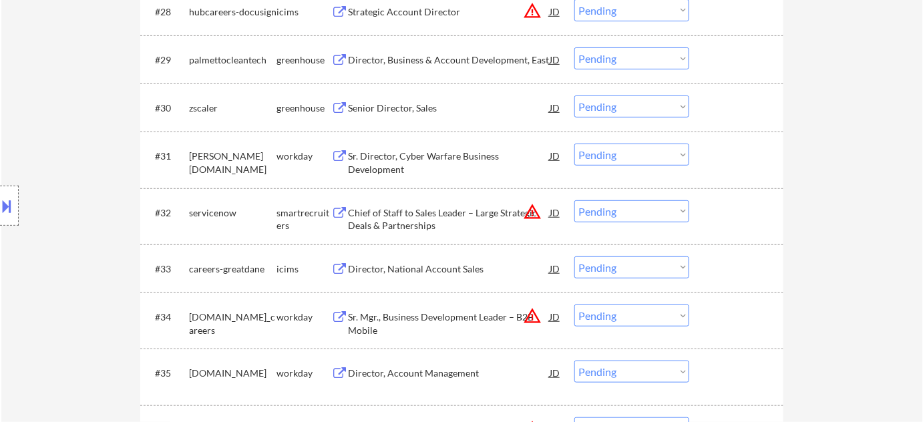
click at [539, 214] on button "warning_amber" at bounding box center [532, 211] width 19 height 19
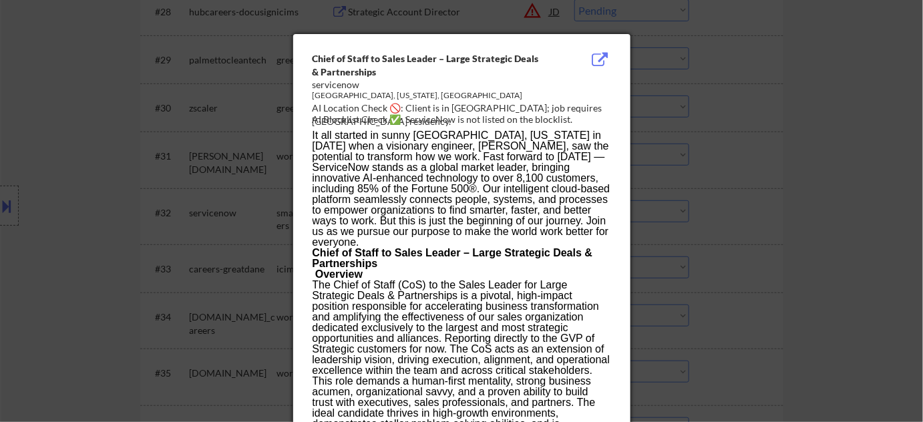
click at [794, 262] on div at bounding box center [461, 211] width 923 height 422
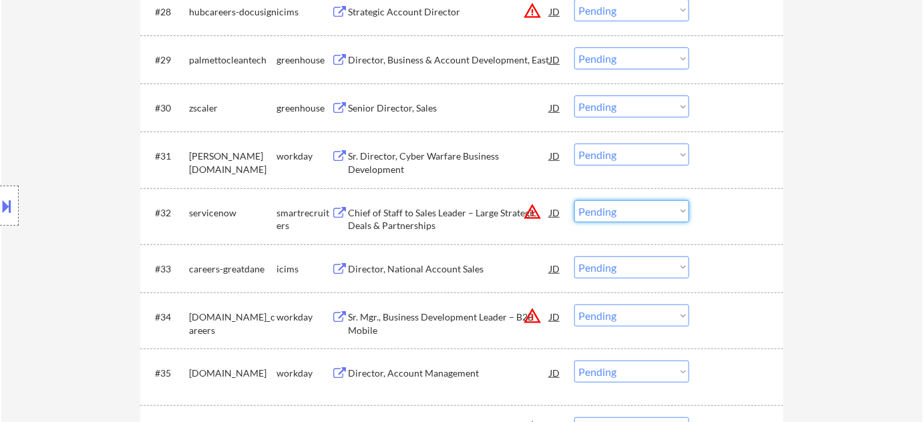
click at [662, 213] on select "Choose an option... Pending Applied Excluded (Questions) Excluded (Expired) Exc…" at bounding box center [631, 211] width 115 height 22
click at [574, 200] on select "Choose an option... Pending Applied Excluded (Questions) Excluded (Expired) Exc…" at bounding box center [631, 211] width 115 height 22
select select ""pending""
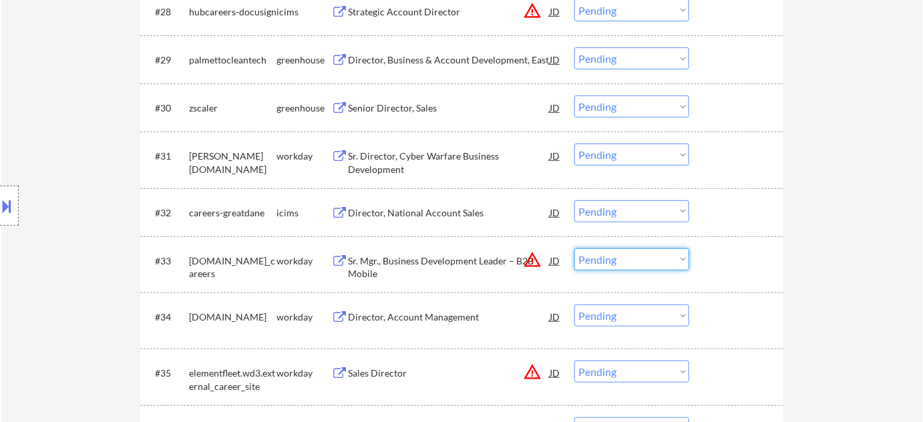
click at [621, 260] on select "Choose an option... Pending Applied Excluded (Questions) Excluded (Expired) Exc…" at bounding box center [631, 259] width 115 height 22
click at [574, 248] on select "Choose an option... Pending Applied Excluded (Questions) Excluded (Expired) Exc…" at bounding box center [631, 259] width 115 height 22
select select ""pending""
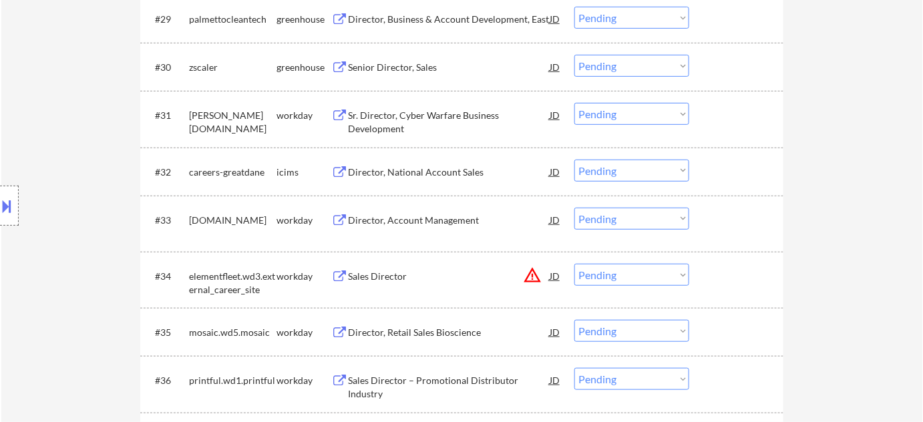
scroll to position [1916, 0]
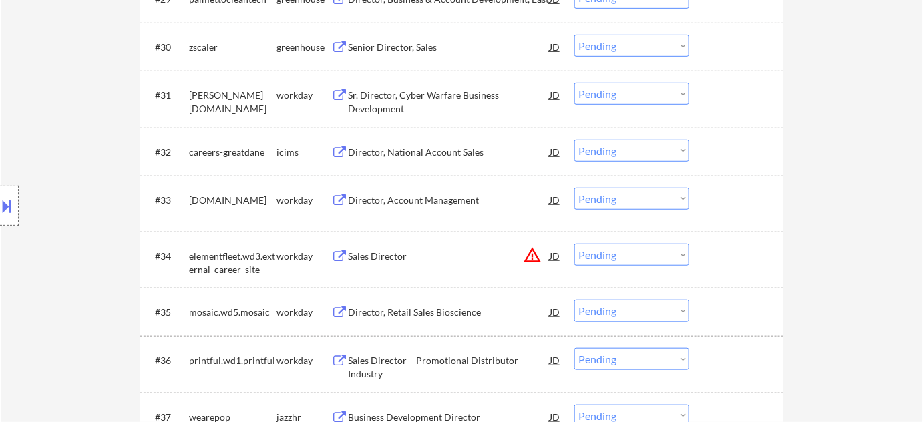
click at [536, 258] on button "warning_amber" at bounding box center [532, 255] width 19 height 19
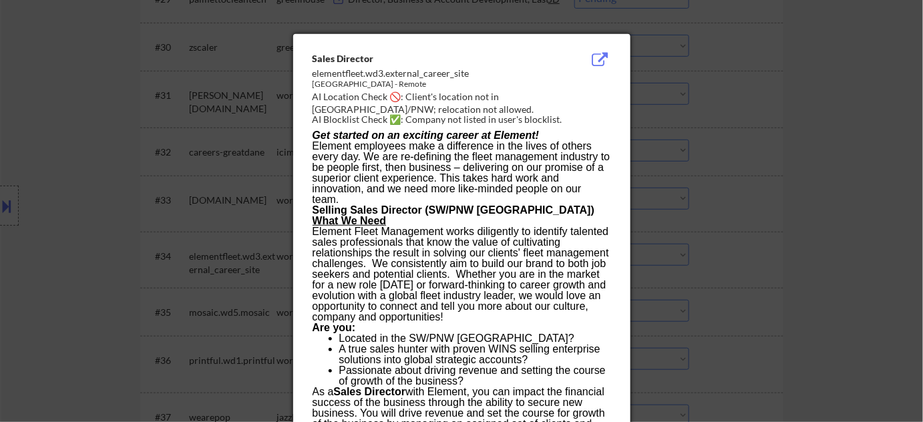
click at [902, 303] on div at bounding box center [461, 211] width 923 height 422
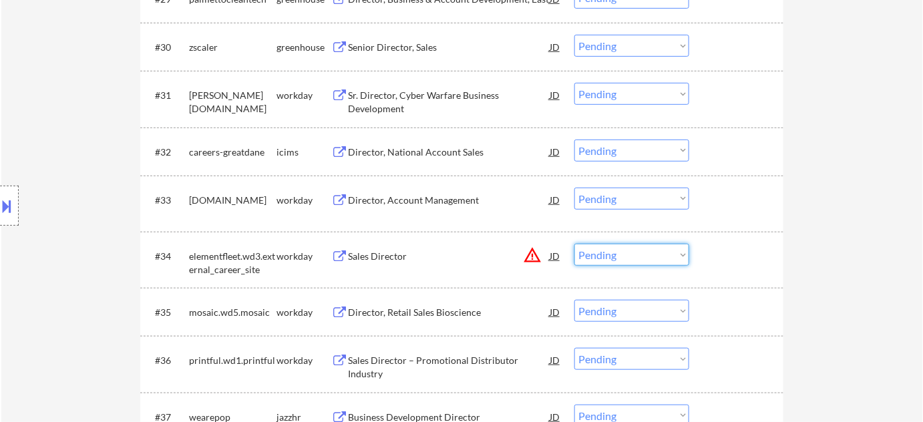
click at [657, 250] on select "Choose an option... Pending Applied Excluded (Questions) Excluded (Expired) Exc…" at bounding box center [631, 255] width 115 height 22
click at [574, 244] on select "Choose an option... Pending Applied Excluded (Questions) Excluded (Expired) Exc…" at bounding box center [631, 255] width 115 height 22
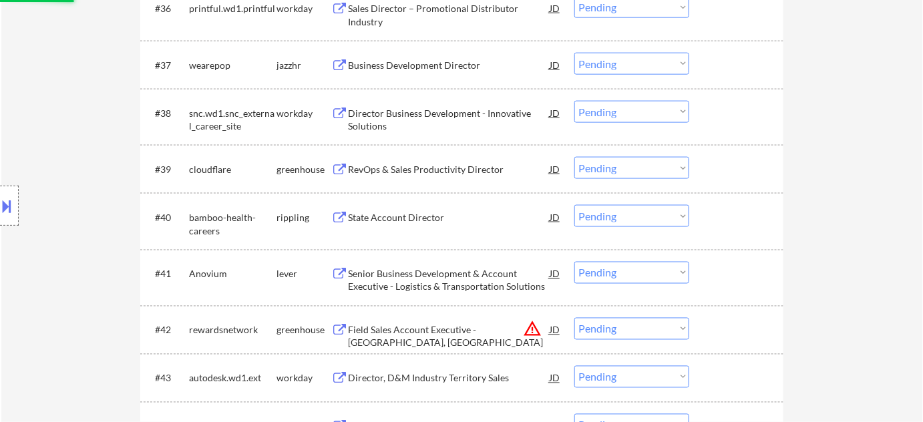
scroll to position [2280, 0]
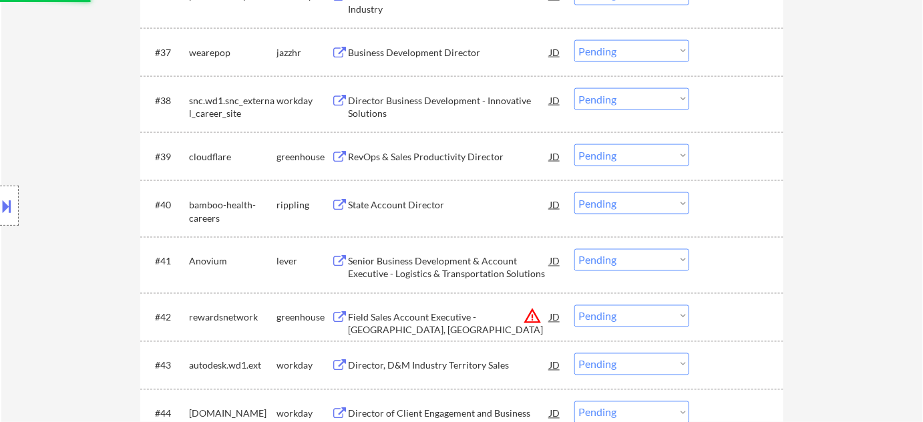
select select ""pending""
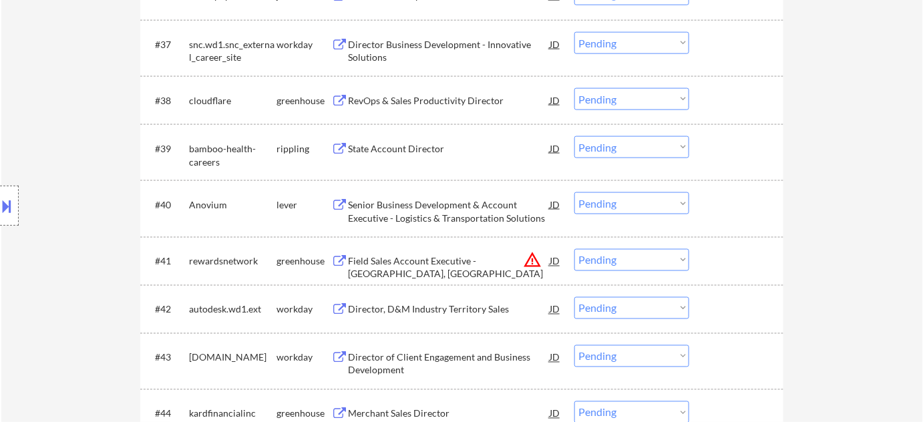
click at [530, 259] on button "warning_amber" at bounding box center [532, 260] width 19 height 19
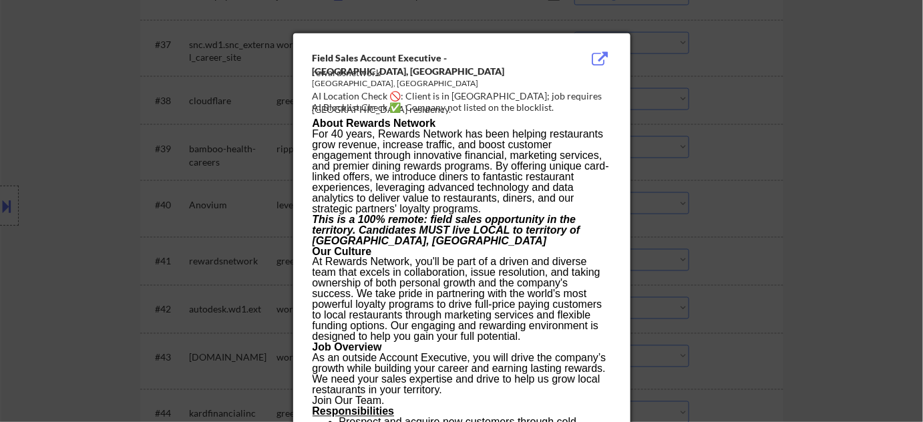
click at [766, 251] on div at bounding box center [461, 211] width 923 height 422
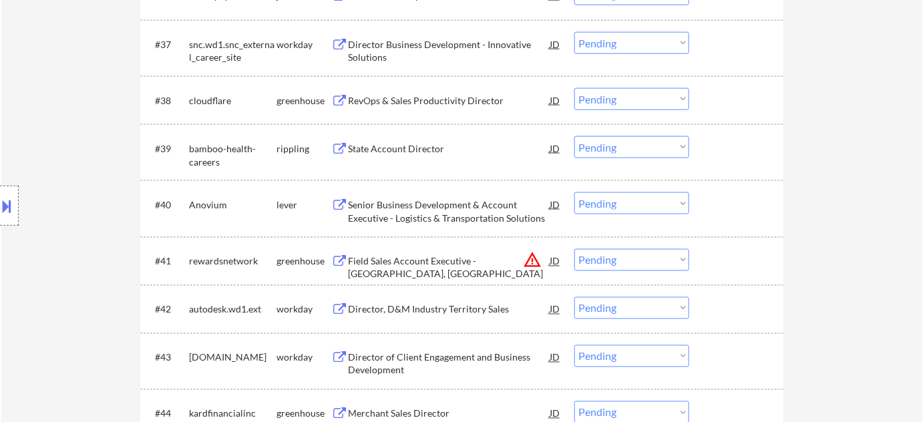
click at [643, 261] on select "Choose an option... Pending Applied Excluded (Questions) Excluded (Expired) Exc…" at bounding box center [631, 260] width 115 height 22
click at [574, 249] on select "Choose an option... Pending Applied Excluded (Questions) Excluded (Expired) Exc…" at bounding box center [631, 260] width 115 height 22
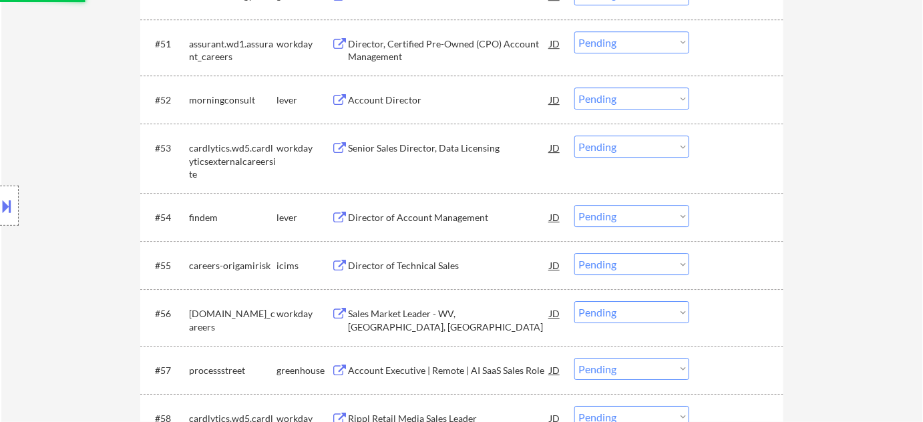
select select ""pending""
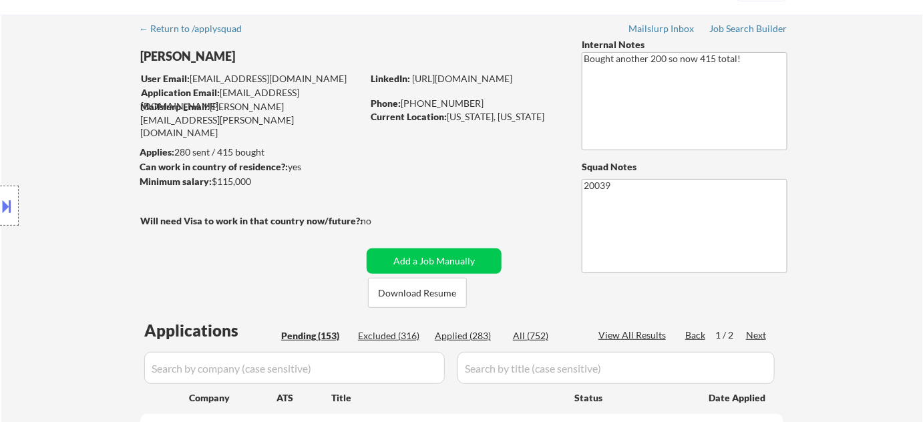
scroll to position [60, 0]
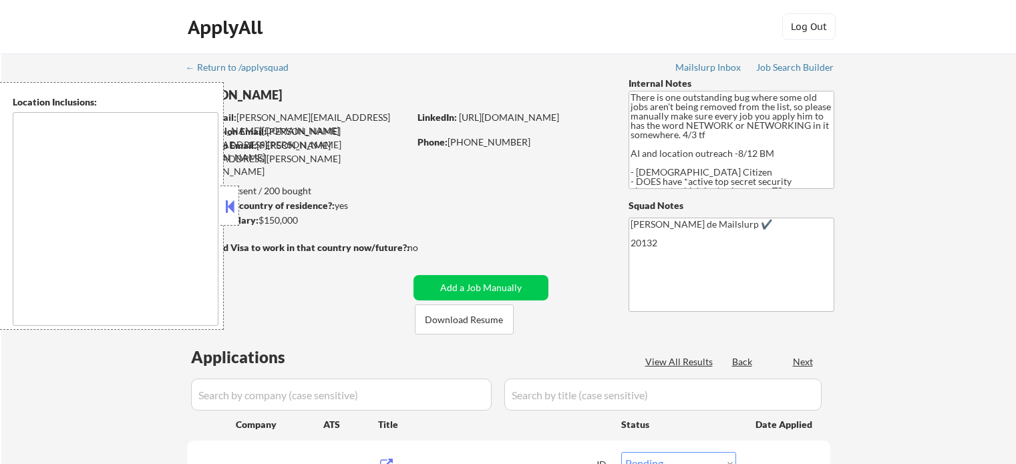
select select ""pending""
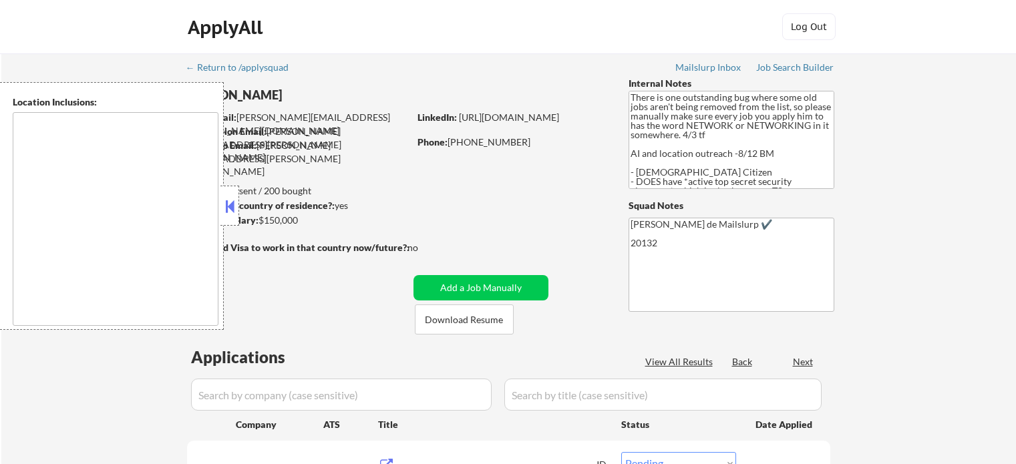
select select ""pending""
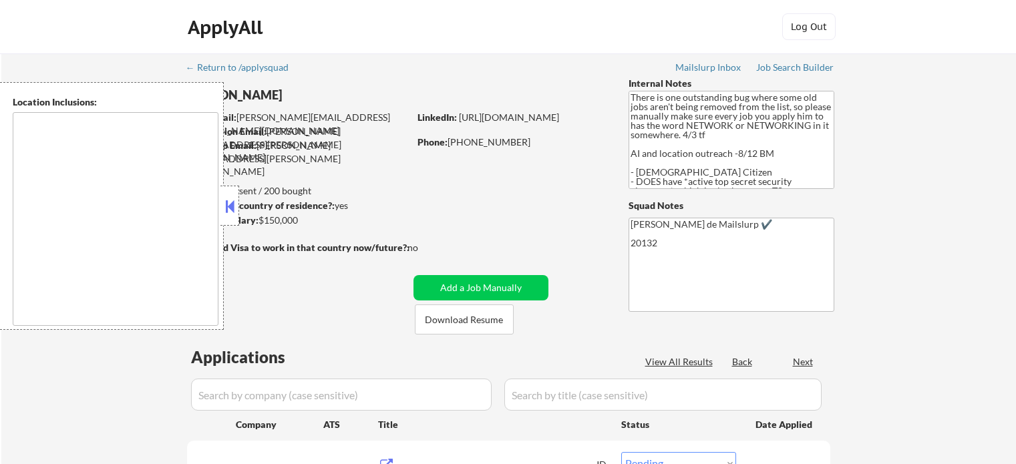
select select ""pending""
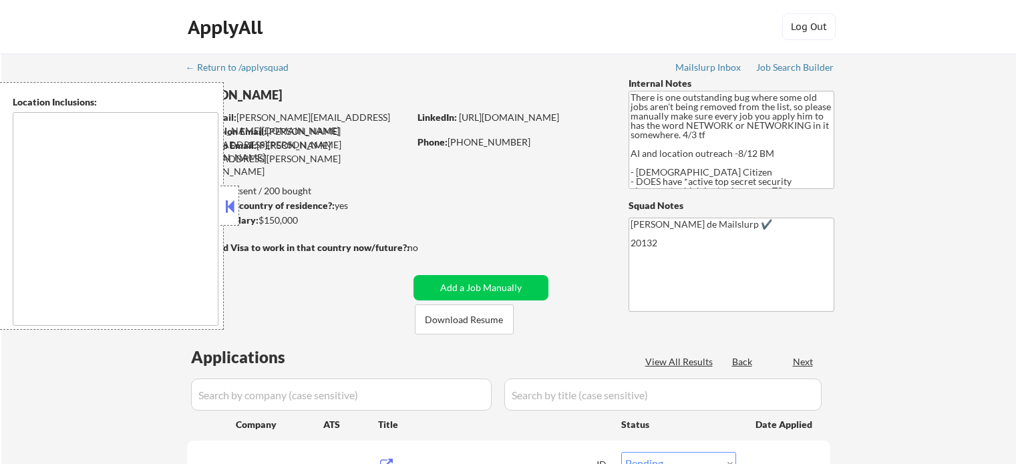
select select ""pending""
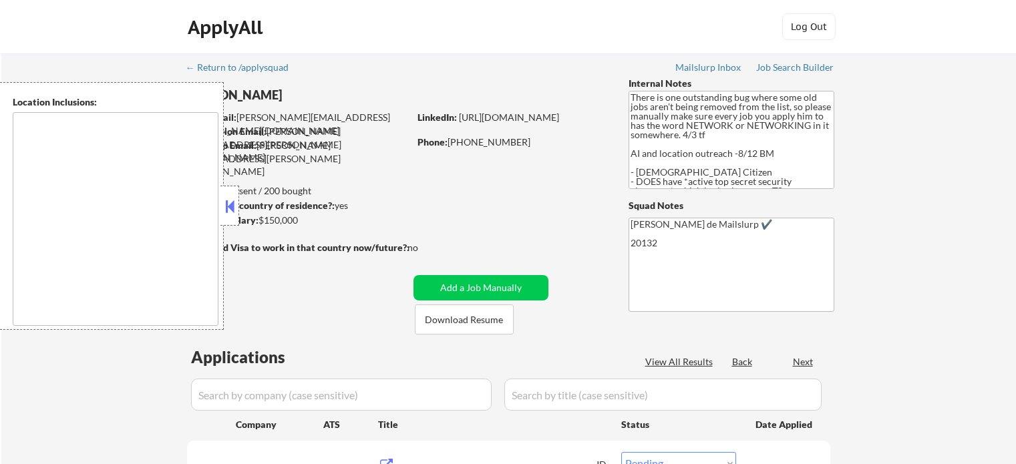
select select ""pending""
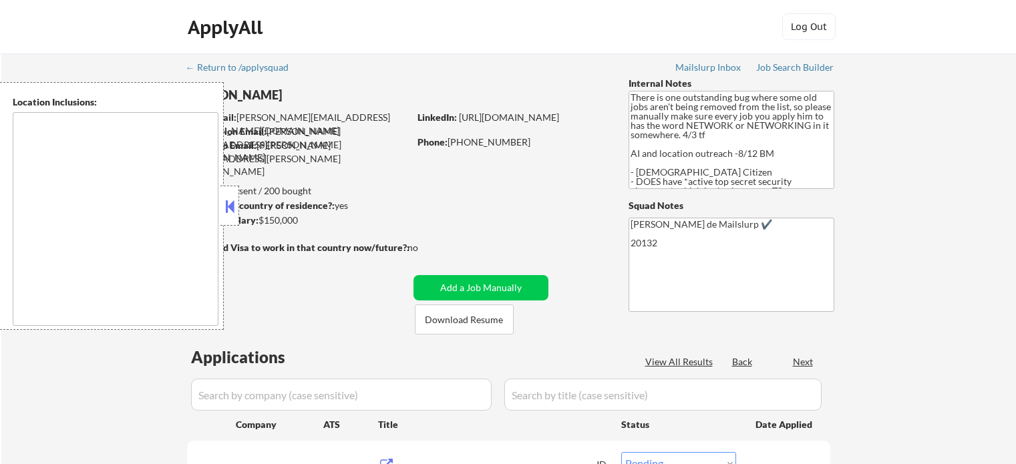
select select ""pending""
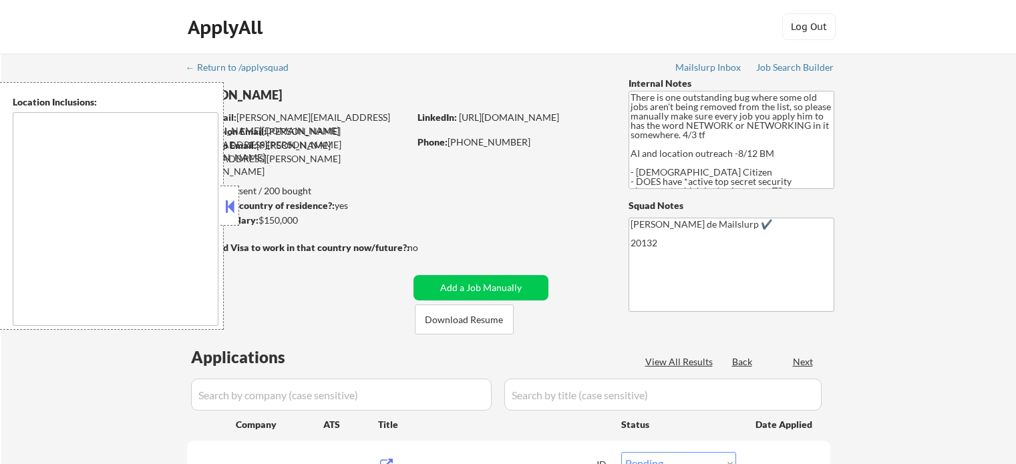
select select ""pending""
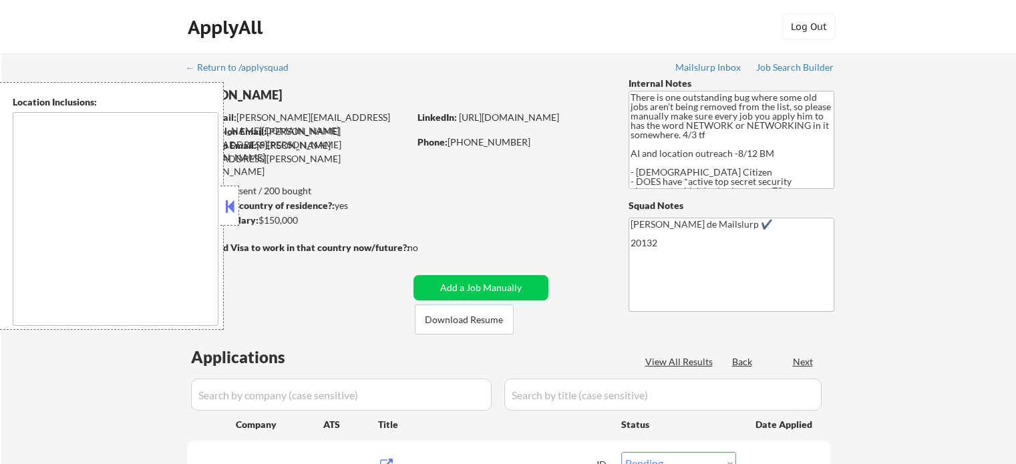
select select ""pending""
type textarea "Reston, VA Herndon, VA Great Falls, VA Vienna, VA Sterling, VA Oak Hill, VA Cha…"
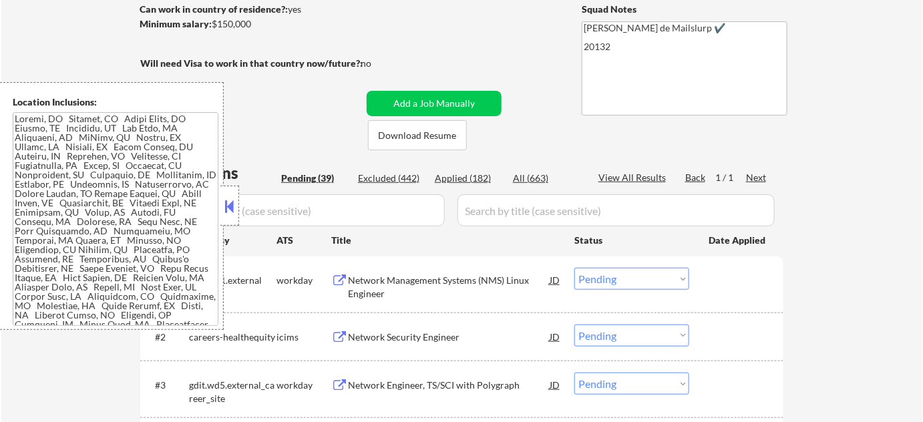
scroll to position [242, 0]
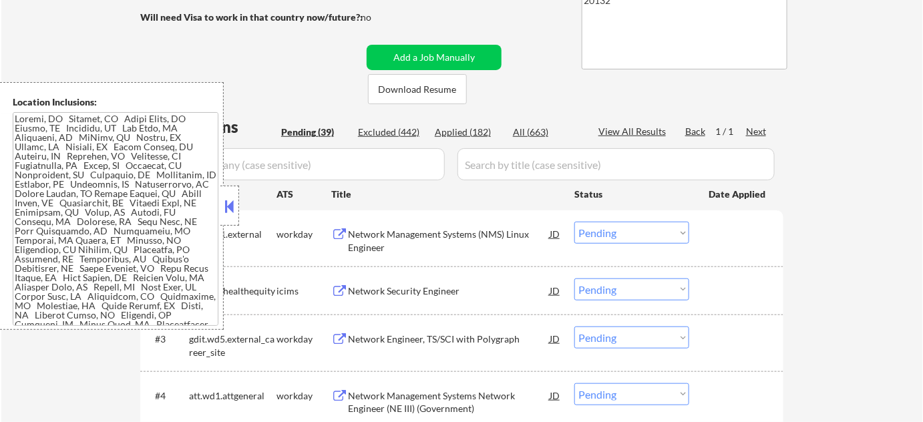
click at [235, 203] on button at bounding box center [229, 206] width 15 height 20
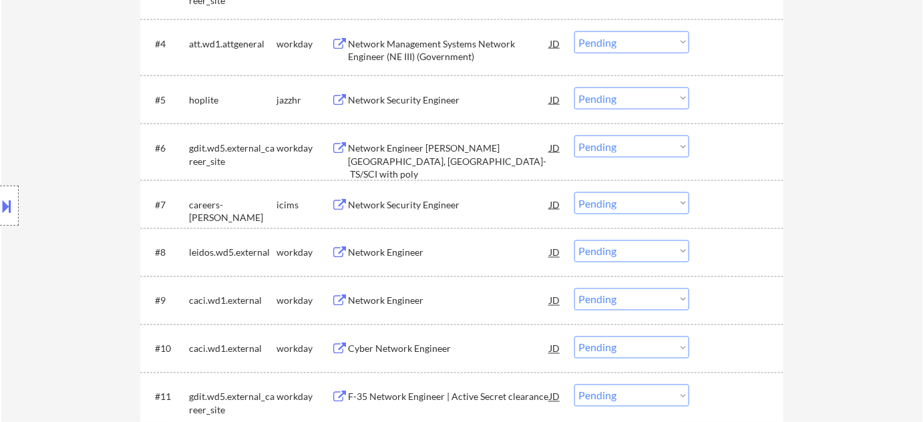
scroll to position [607, 0]
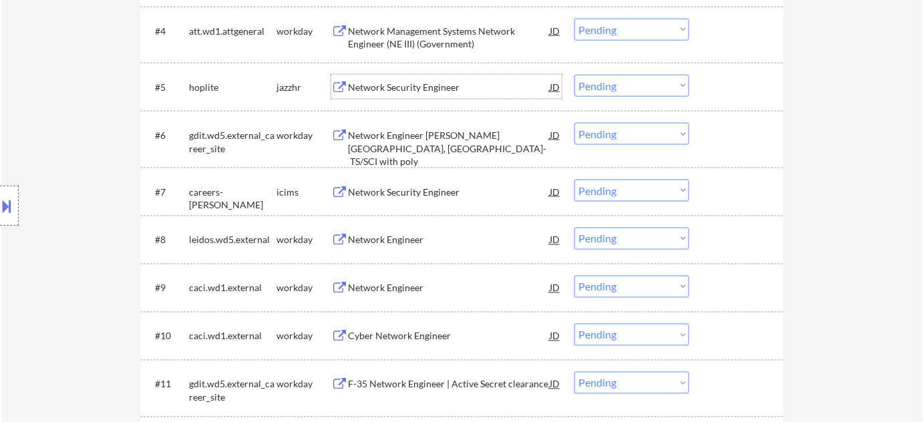
click at [409, 90] on div "Network Security Engineer" at bounding box center [449, 87] width 202 height 13
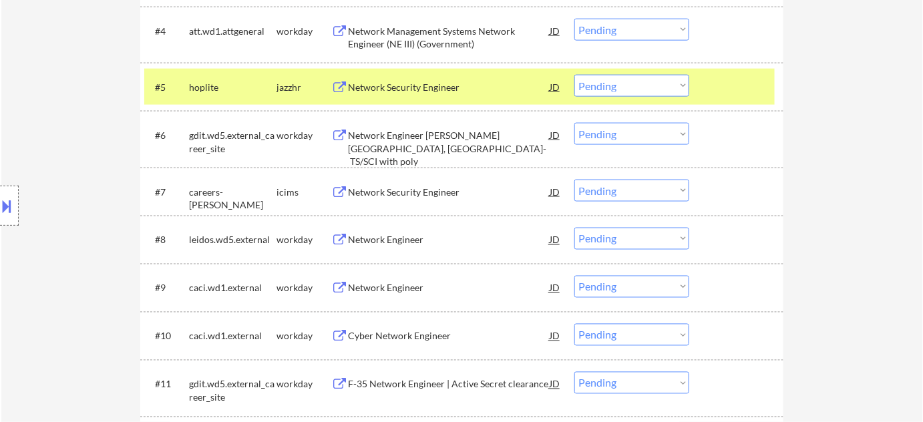
select select ""pending""
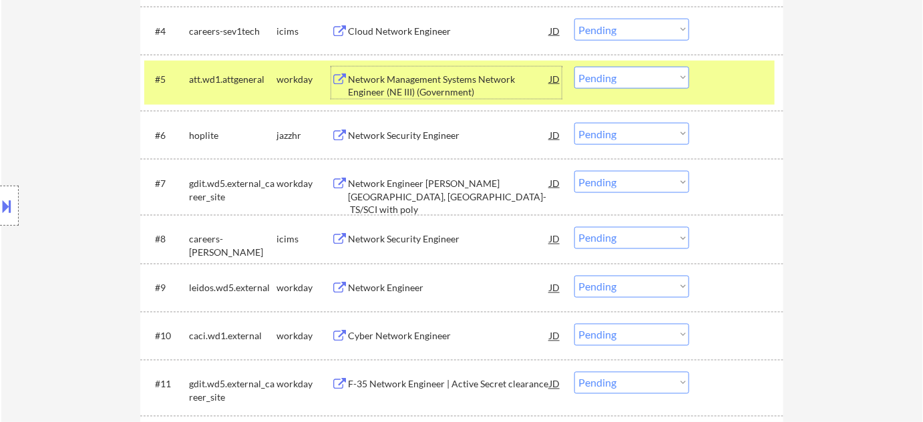
click at [618, 135] on select "Choose an option... Pending Applied Excluded (Questions) Excluded (Expired) Exc…" at bounding box center [631, 134] width 115 height 22
click at [574, 123] on select "Choose an option... Pending Applied Excluded (Questions) Excluded (Expired) Exc…" at bounding box center [631, 134] width 115 height 22
select select ""pending""
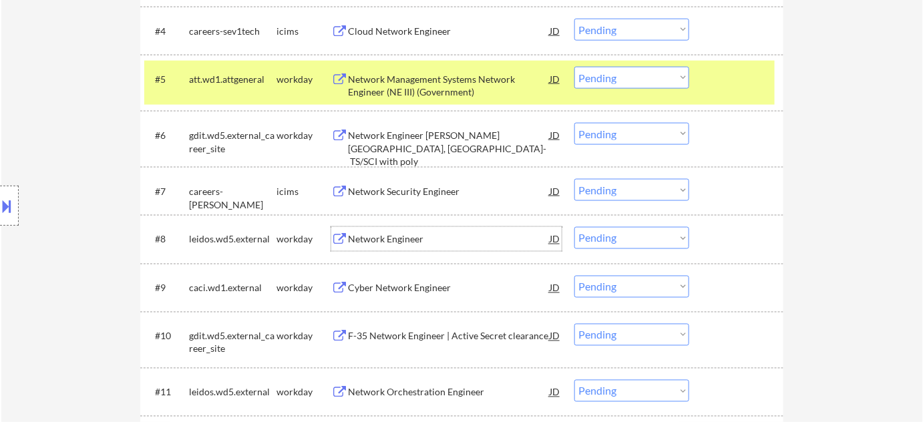
click at [401, 240] on div "​​Network Engineer​" at bounding box center [449, 239] width 202 height 13
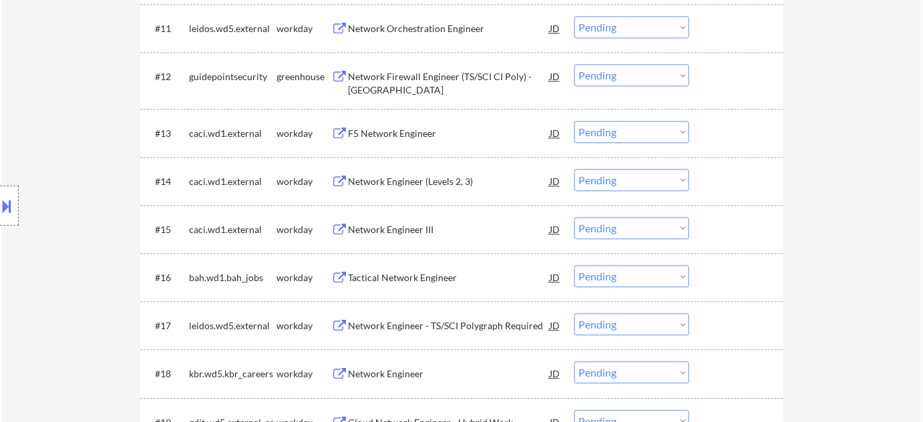
scroll to position [1032, 0]
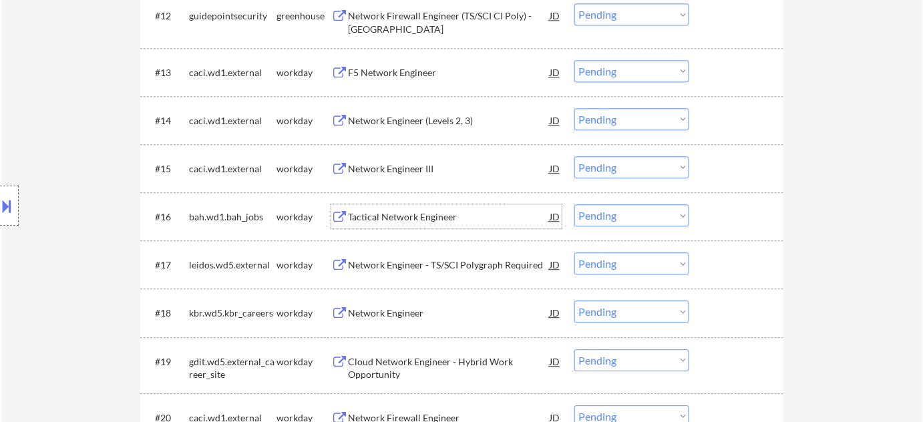
click at [415, 222] on div "Tactical Network Engineer" at bounding box center [449, 216] width 202 height 13
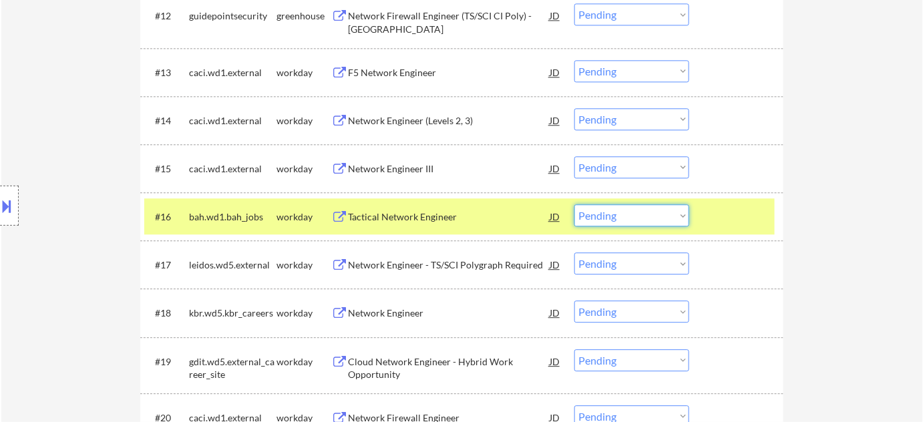
drag, startPoint x: 598, startPoint y: 216, endPoint x: 608, endPoint y: 220, distance: 10.8
click at [598, 216] on select "Choose an option... Pending Applied Excluded (Questions) Excluded (Expired) Exc…" at bounding box center [631, 215] width 115 height 22
click at [574, 204] on select "Choose an option... Pending Applied Excluded (Questions) Excluded (Expired) Exc…" at bounding box center [631, 215] width 115 height 22
click at [402, 311] on div "Network Engineer" at bounding box center [449, 312] width 202 height 13
select select ""pending""
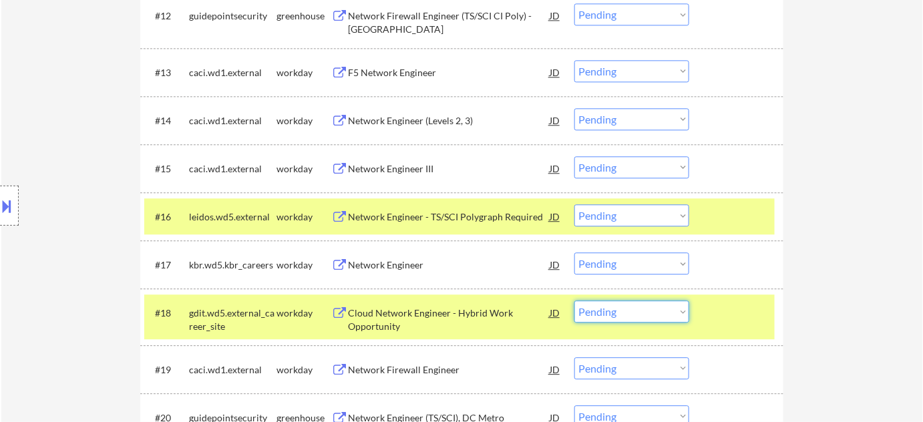
click at [645, 318] on select "Choose an option... Pending Applied Excluded (Questions) Excluded (Expired) Exc…" at bounding box center [631, 311] width 115 height 22
click at [574, 300] on select "Choose an option... Pending Applied Excluded (Questions) Excluded (Expired) Exc…" at bounding box center [631, 311] width 115 height 22
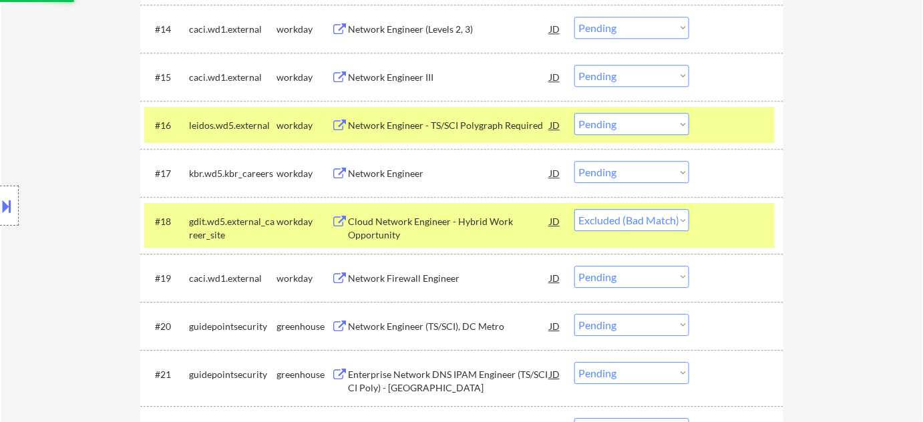
scroll to position [1153, 0]
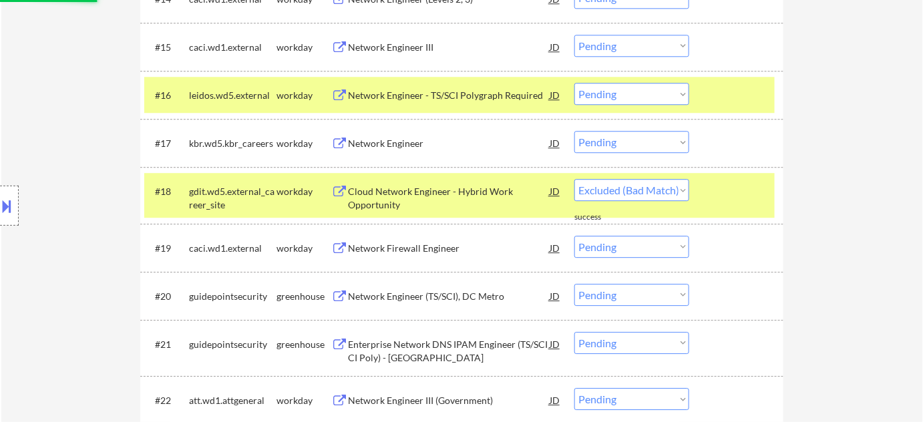
select select ""pending""
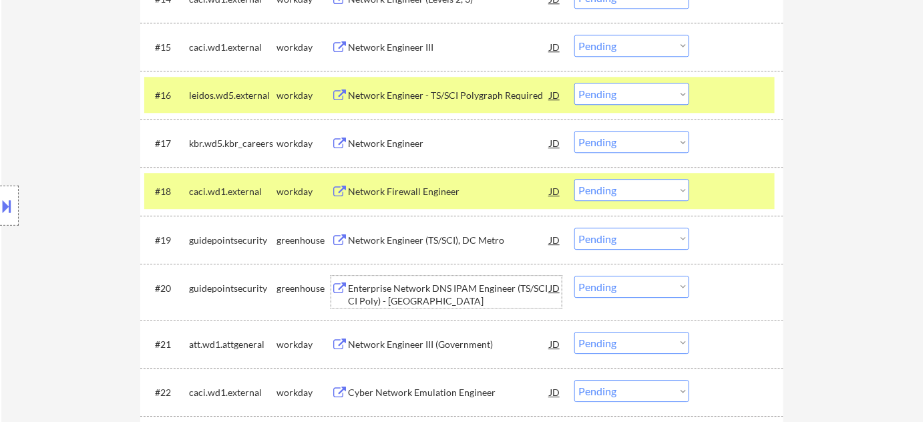
click at [421, 293] on div "Enterprise Network DNS IPAM Engineer (TS/SCI CI Poly) - Northern VA" at bounding box center [449, 295] width 202 height 26
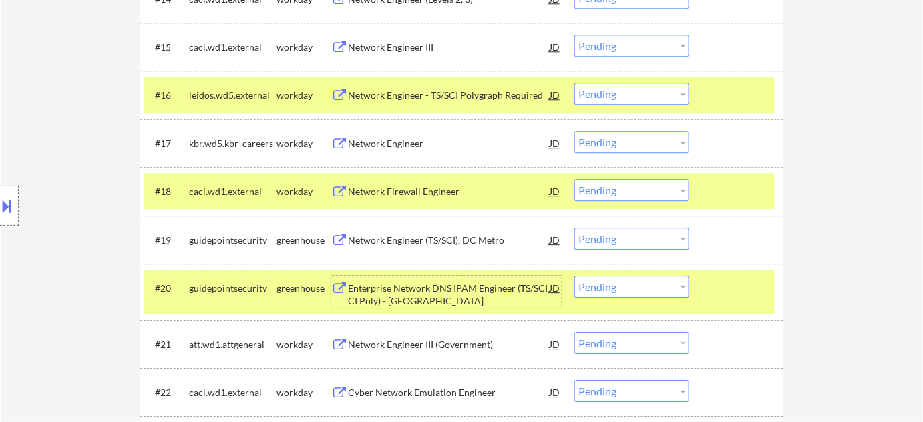
drag, startPoint x: 620, startPoint y: 295, endPoint x: 628, endPoint y: 290, distance: 9.6
click at [620, 295] on select "Choose an option... Pending Applied Excluded (Questions) Excluded (Expired) Exc…" at bounding box center [631, 287] width 115 height 22
click at [574, 276] on select "Choose an option... Pending Applied Excluded (Questions) Excluded (Expired) Exc…" at bounding box center [631, 287] width 115 height 22
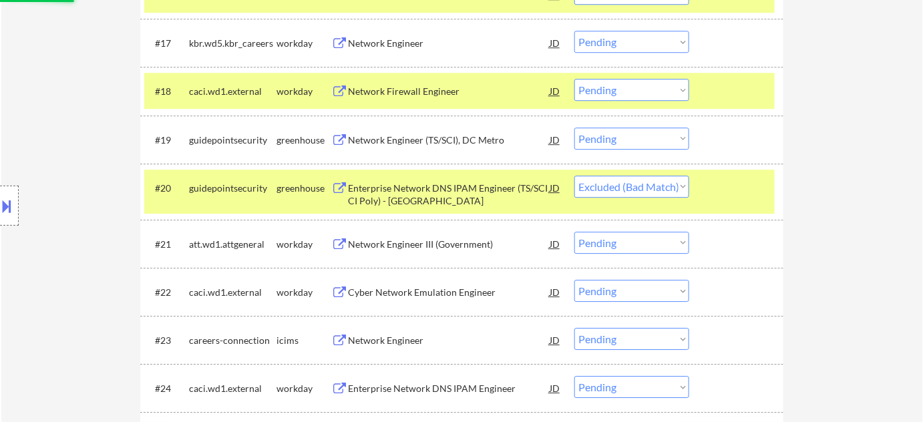
scroll to position [1275, 0]
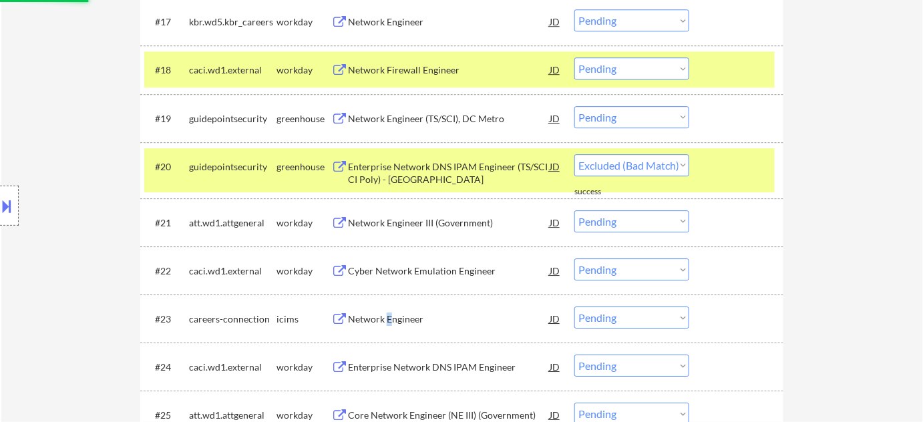
click at [387, 321] on div "Network Engineer" at bounding box center [449, 318] width 202 height 13
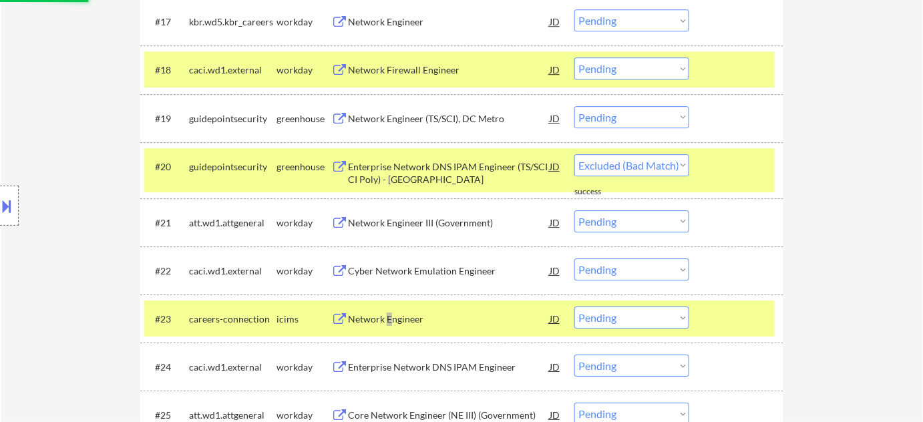
select select ""pending""
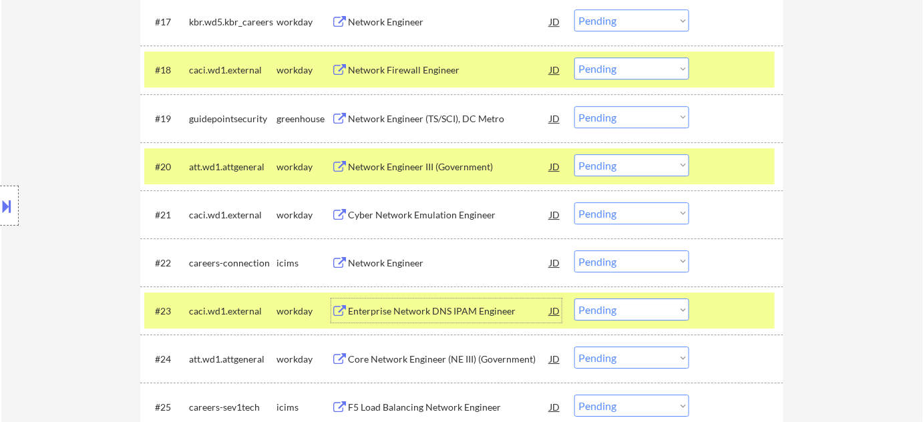
click at [0, 201] on button at bounding box center [7, 206] width 15 height 22
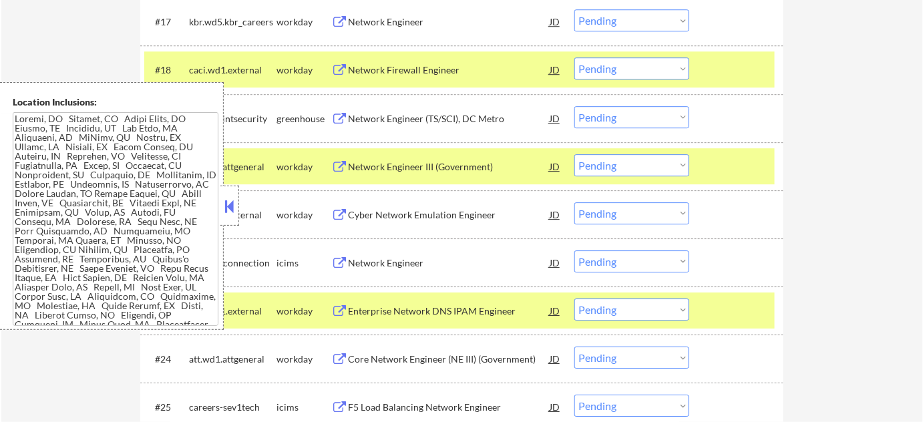
click at [230, 200] on button at bounding box center [229, 206] width 15 height 20
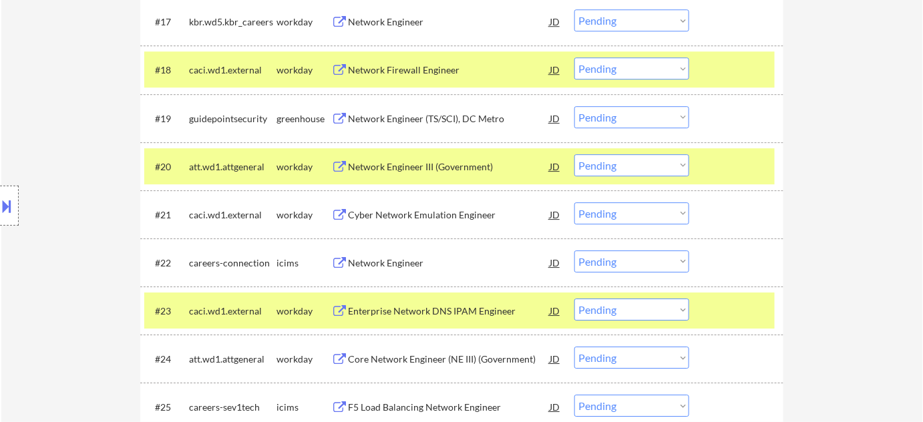
click at [624, 263] on select "Choose an option... Pending Applied Excluded (Questions) Excluded (Expired) Exc…" at bounding box center [631, 261] width 115 height 22
click at [574, 250] on select "Choose an option... Pending Applied Excluded (Questions) Excluded (Expired) Exc…" at bounding box center [631, 261] width 115 height 22
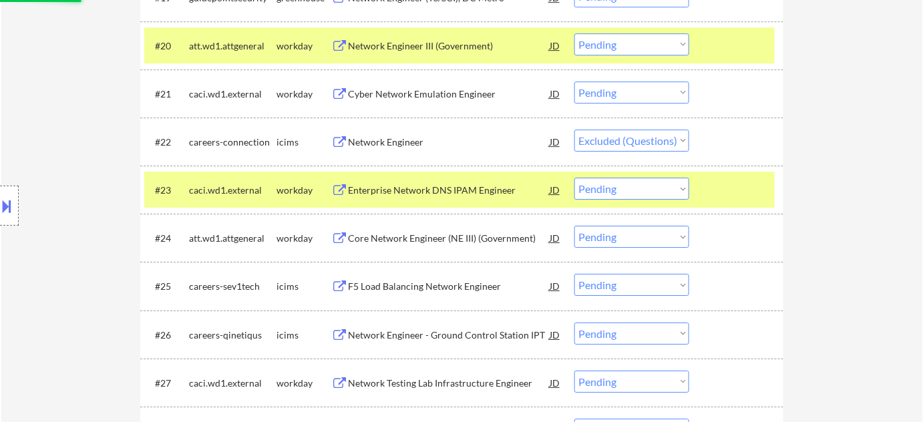
scroll to position [1699, 0]
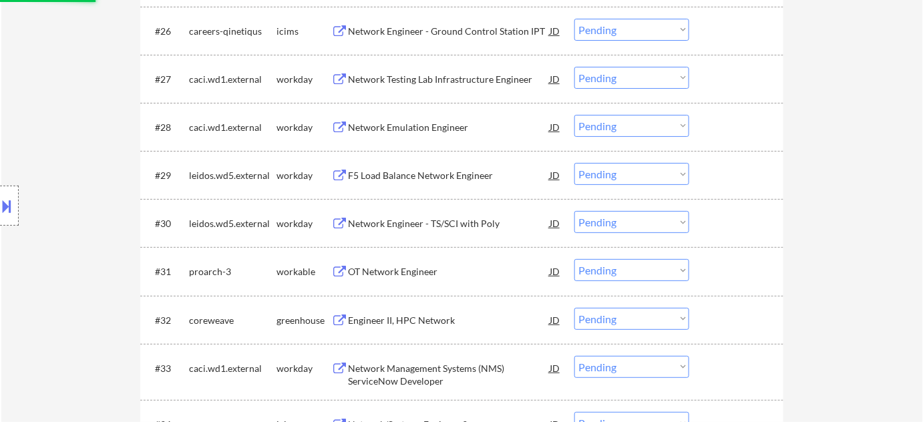
select select ""pending""
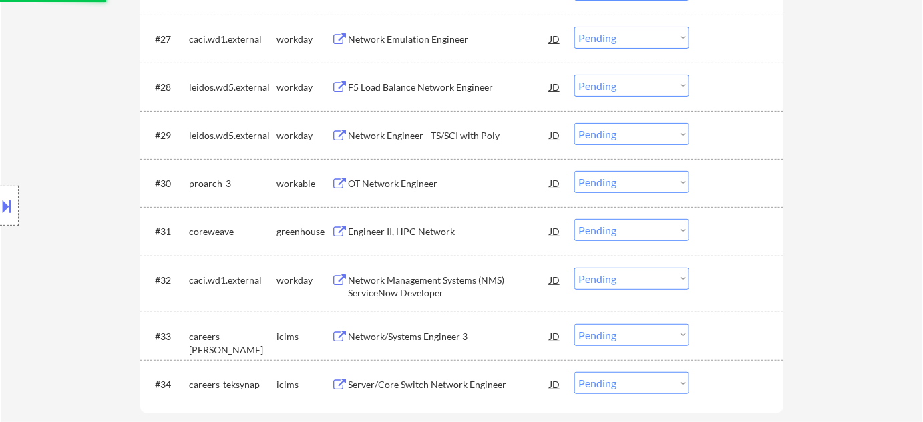
scroll to position [1760, 0]
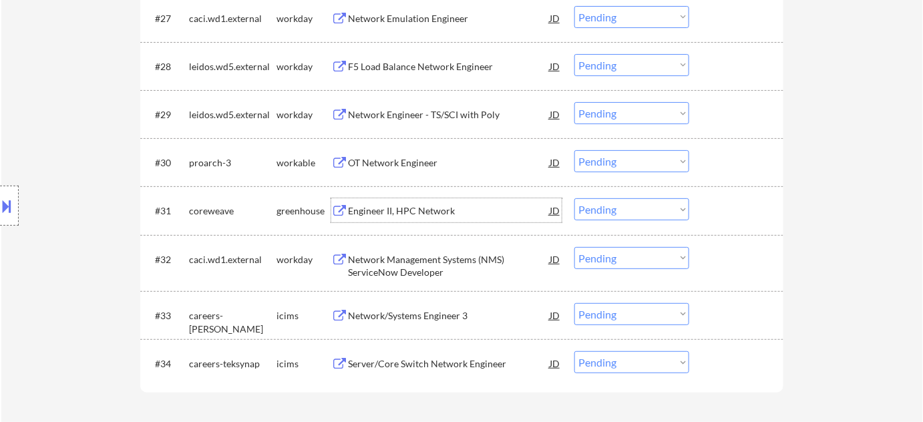
click at [431, 207] on div "Engineer II, HPC Network" at bounding box center [449, 210] width 202 height 13
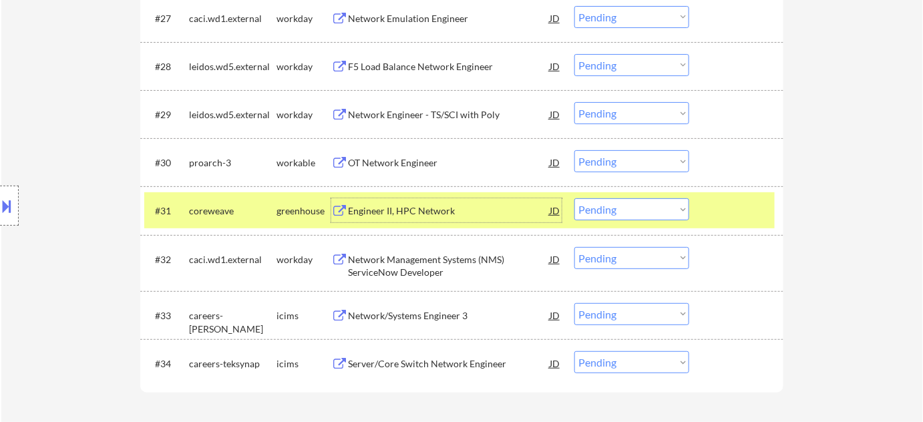
click at [666, 207] on select "Choose an option... Pending Applied Excluded (Questions) Excluded (Expired) Exc…" at bounding box center [631, 209] width 115 height 22
click at [574, 198] on select "Choose an option... Pending Applied Excluded (Questions) Excluded (Expired) Exc…" at bounding box center [631, 209] width 115 height 22
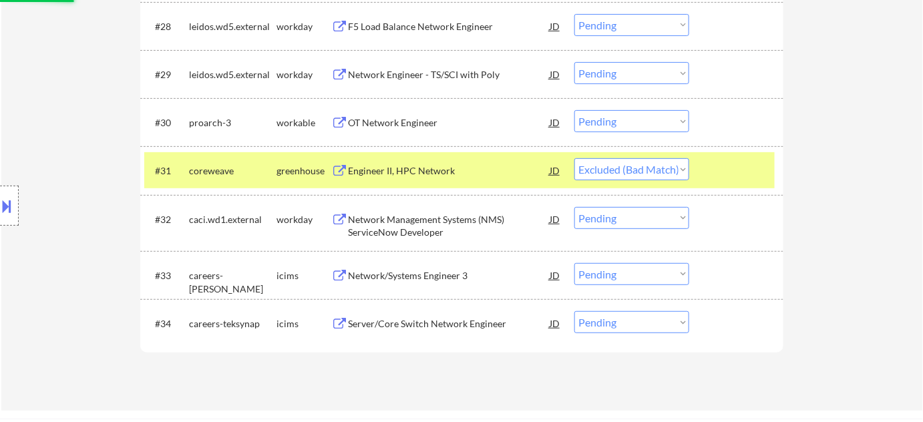
scroll to position [1821, 0]
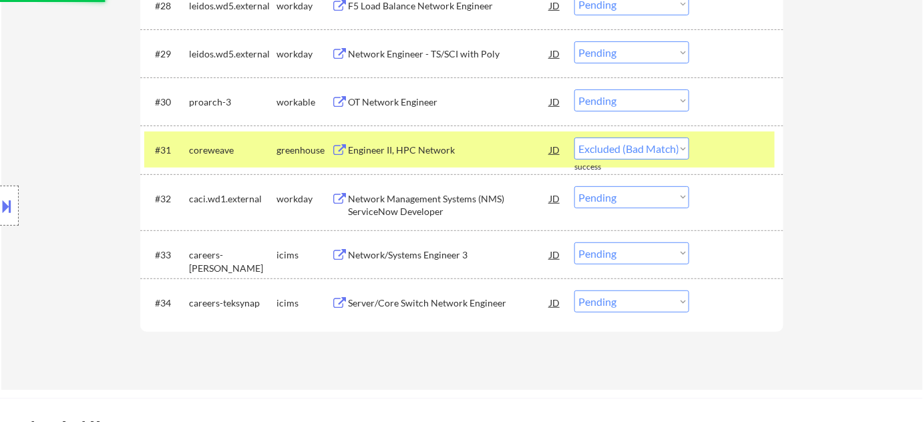
select select ""pending""
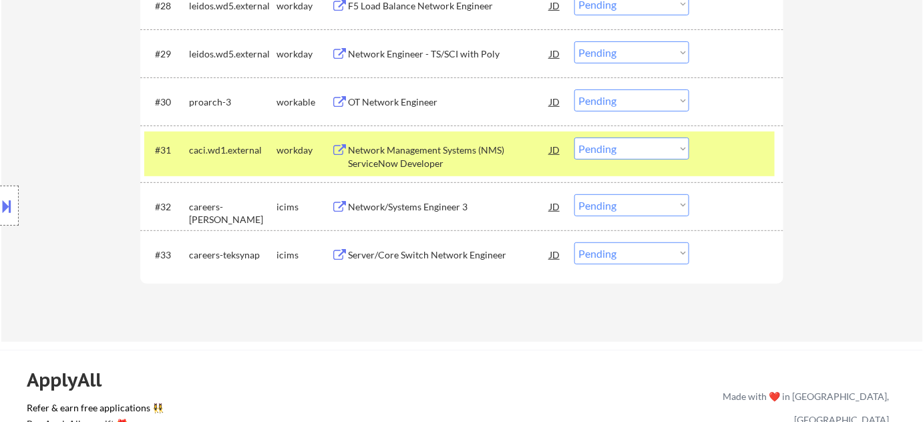
click at [449, 254] on div "Server/Core Switch Network Engineer" at bounding box center [449, 254] width 202 height 13
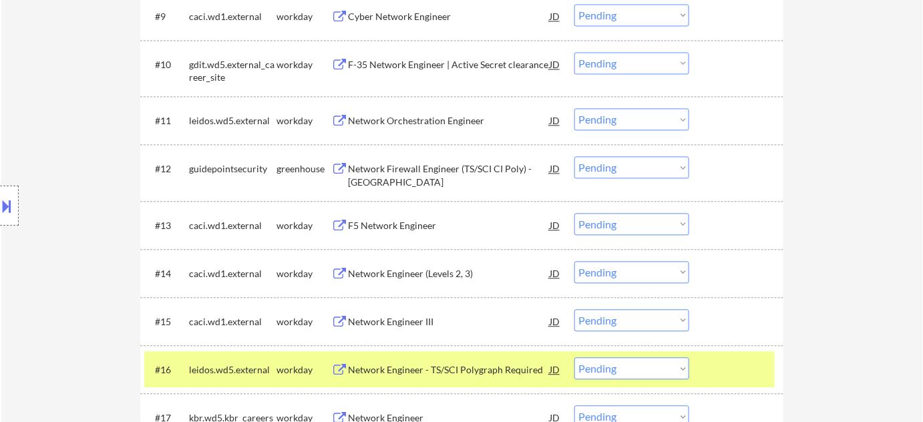
scroll to position [849, 0]
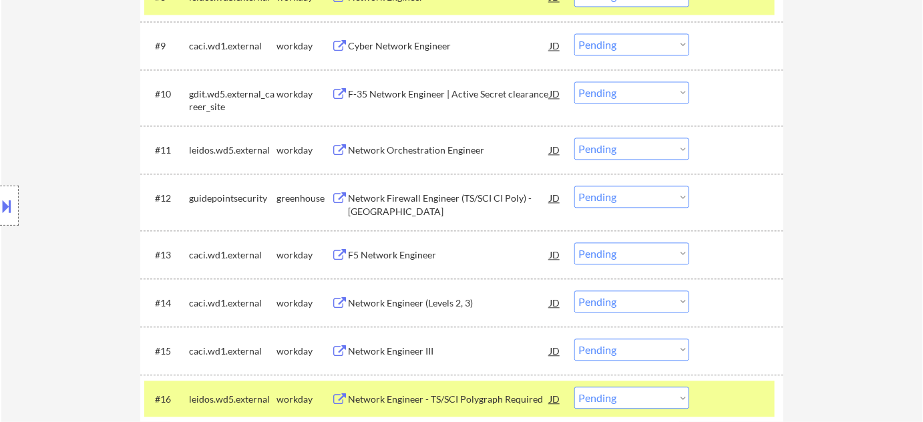
click at [418, 147] on div "Network Orchestration Engineer" at bounding box center [449, 150] width 202 height 13
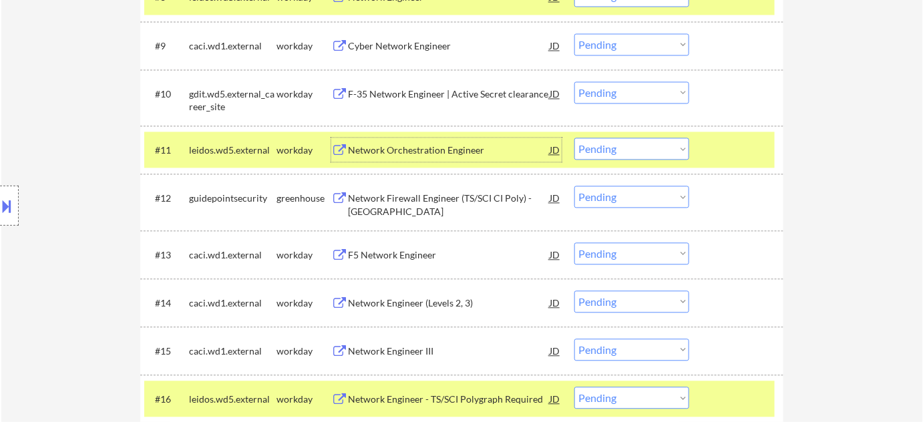
click at [618, 144] on select "Choose an option... Pending Applied Excluded (Questions) Excluded (Expired) Exc…" at bounding box center [631, 149] width 115 height 22
click at [574, 138] on select "Choose an option... Pending Applied Excluded (Questions) Excluded (Expired) Exc…" at bounding box center [631, 149] width 115 height 22
select select ""pending""
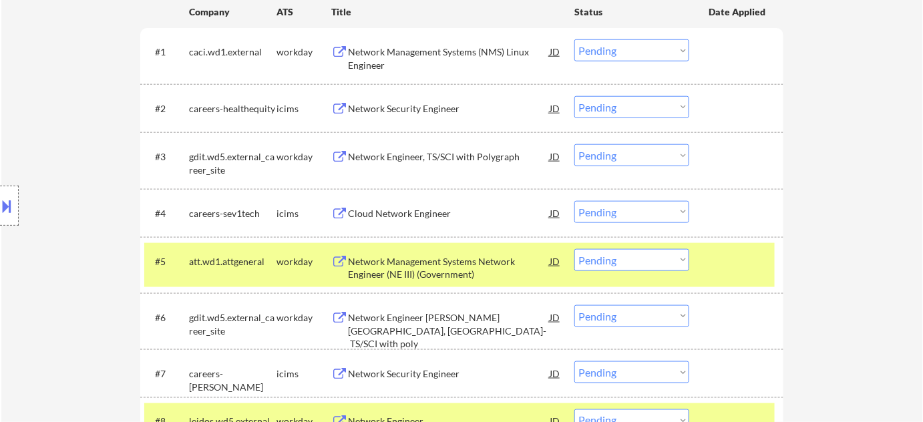
scroll to position [364, 0]
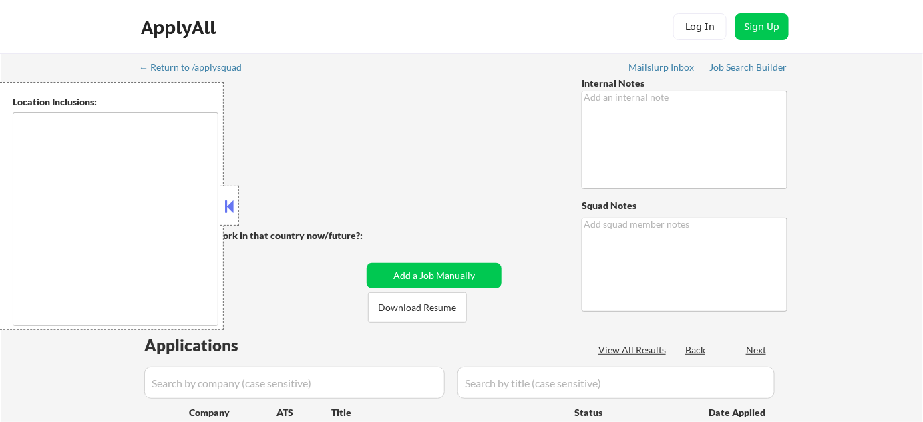
type textarea "screening outreach sent - 2/11 AB"
type textarea "[PERSON_NAME] de [PERSON_NAME] ✔️ 77583"
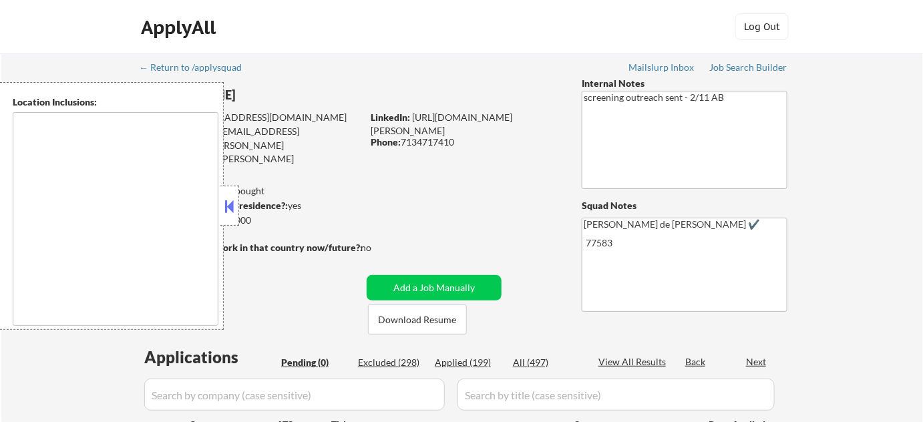
type textarea "remote"
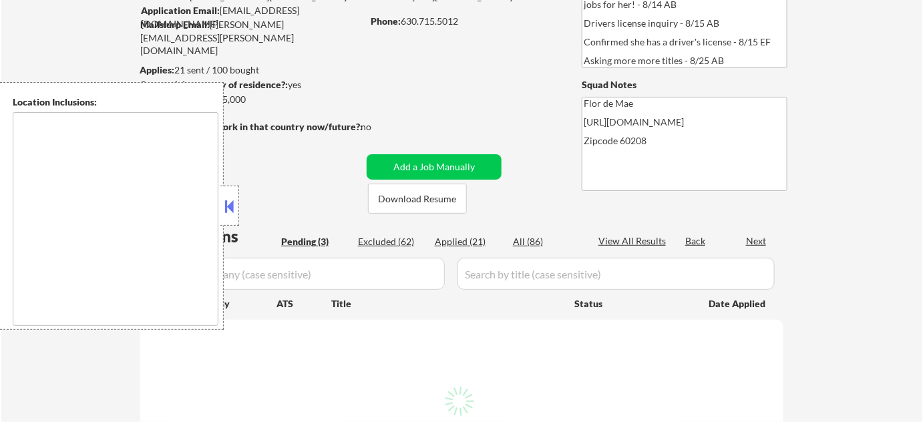
select select ""pending""
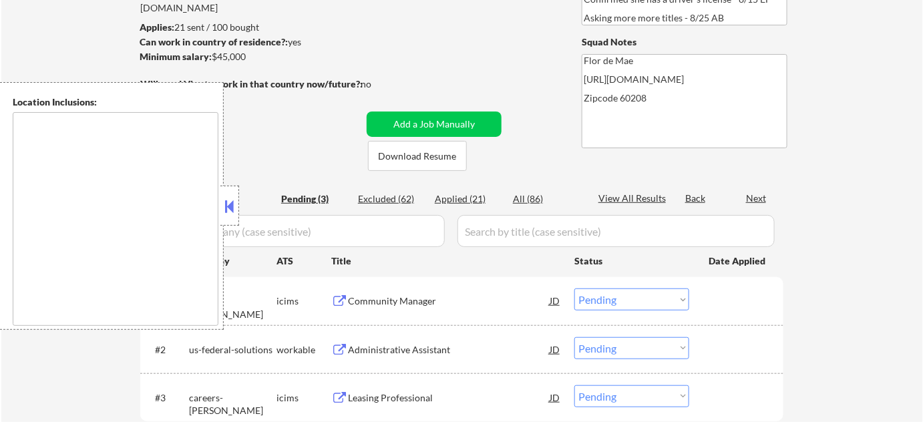
scroll to position [182, 0]
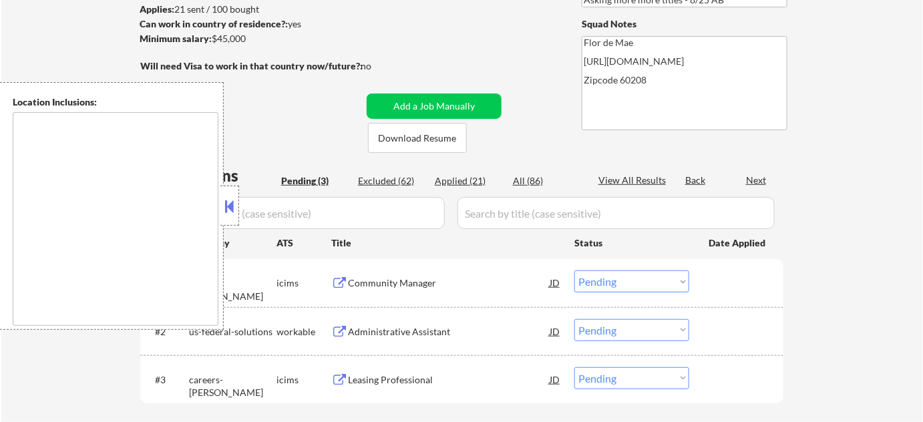
type textarea "[GEOGRAPHIC_DATA], [GEOGRAPHIC_DATA][PERSON_NAME], [GEOGRAPHIC_DATA], [GEOGRAPH…"
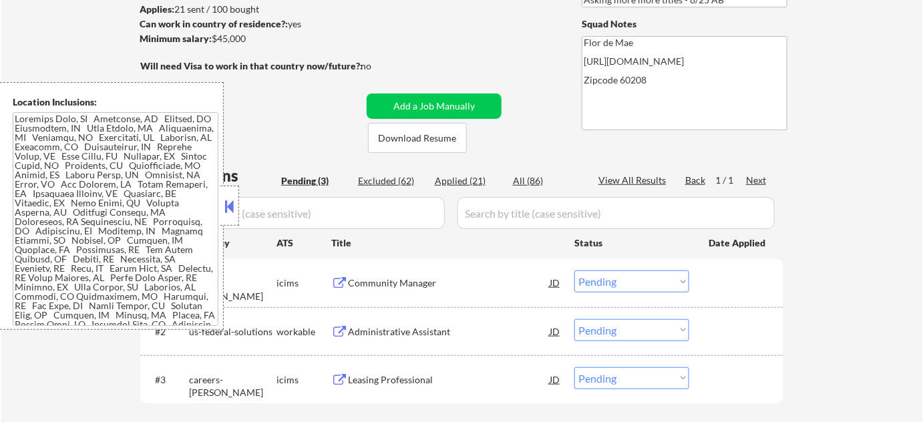
click at [222, 198] on button at bounding box center [229, 206] width 15 height 20
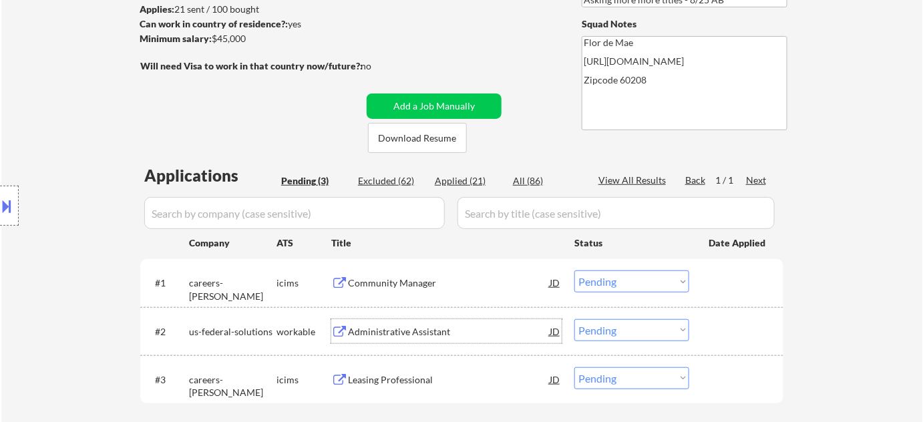
click at [399, 335] on div "Administrative Assistant" at bounding box center [449, 331] width 202 height 13
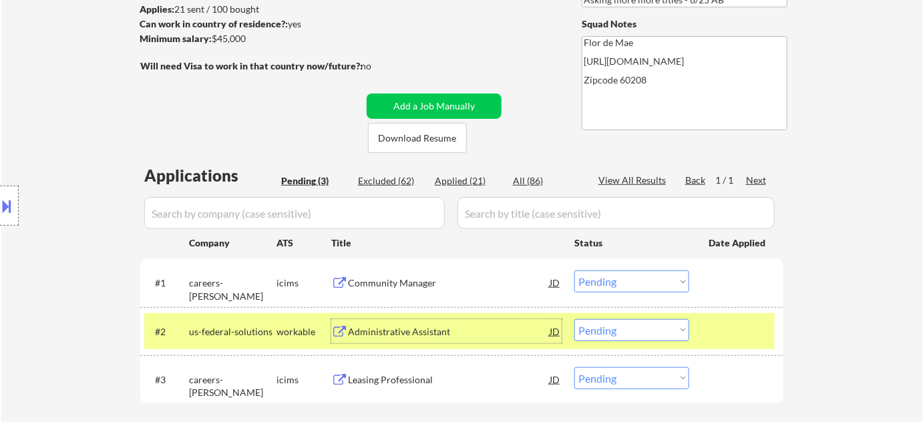
click at [602, 334] on select "Choose an option... Pending Applied Excluded (Questions) Excluded (Expired) Exc…" at bounding box center [631, 330] width 115 height 22
click at [574, 319] on select "Choose an option... Pending Applied Excluded (Questions) Excluded (Expired) Exc…" at bounding box center [631, 330] width 115 height 22
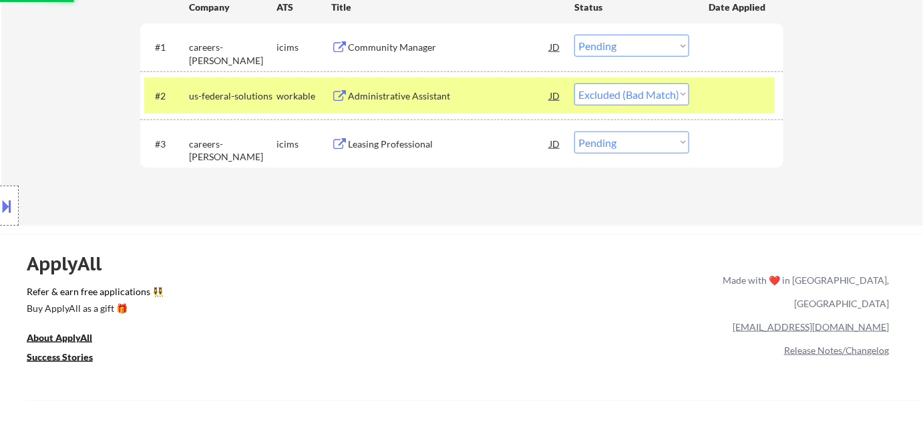
scroll to position [425, 0]
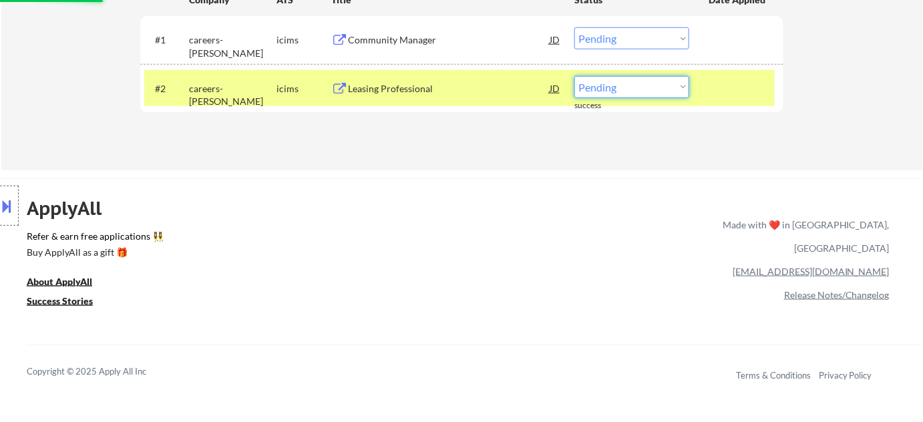
click at [637, 85] on select "Choose an option... Pending Applied Excluded (Questions) Excluded (Expired) Exc…" at bounding box center [631, 87] width 115 height 22
select select ""excluded__bad_match_""
click at [574, 76] on select "Choose an option... Pending Applied Excluded (Questions) Excluded (Expired) Exc…" at bounding box center [631, 87] width 115 height 22
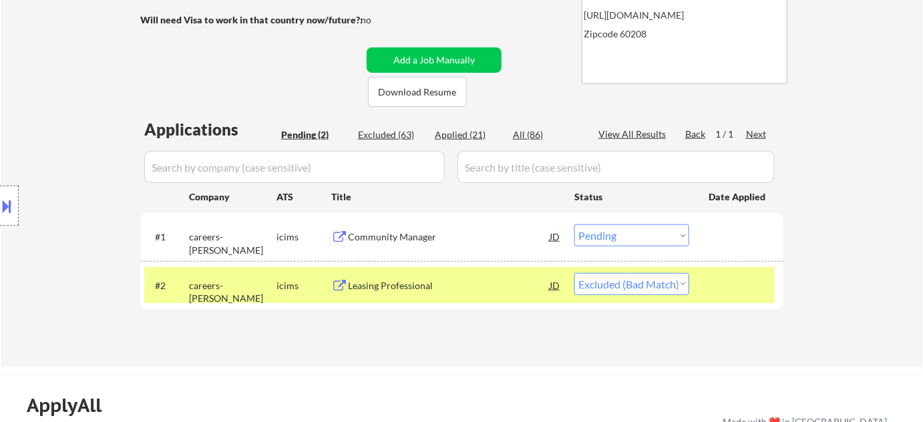
scroll to position [182, 0]
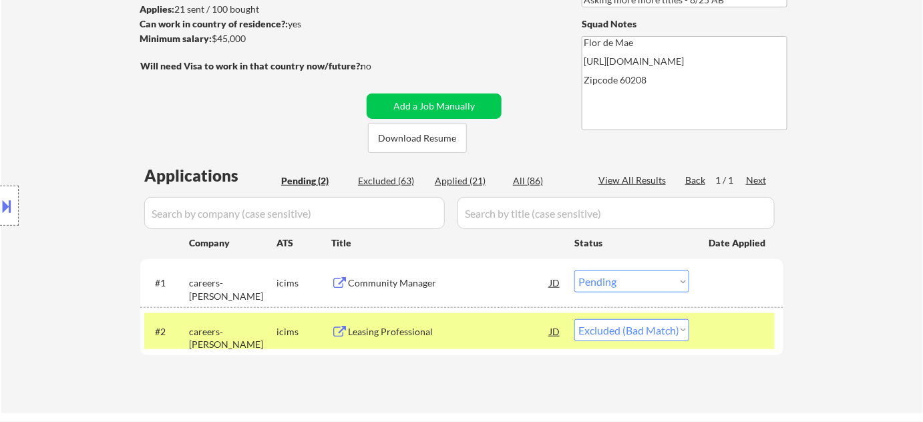
click at [477, 176] on div "Applied (21)" at bounding box center [468, 180] width 67 height 13
select select ""applied""
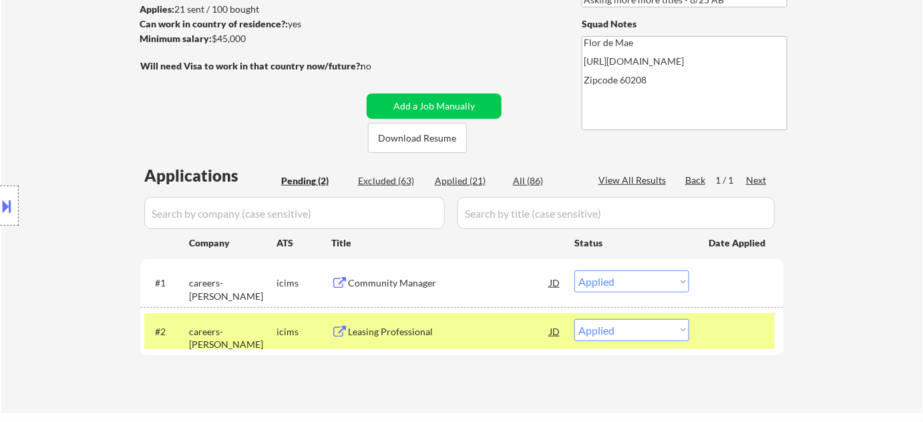
select select ""applied""
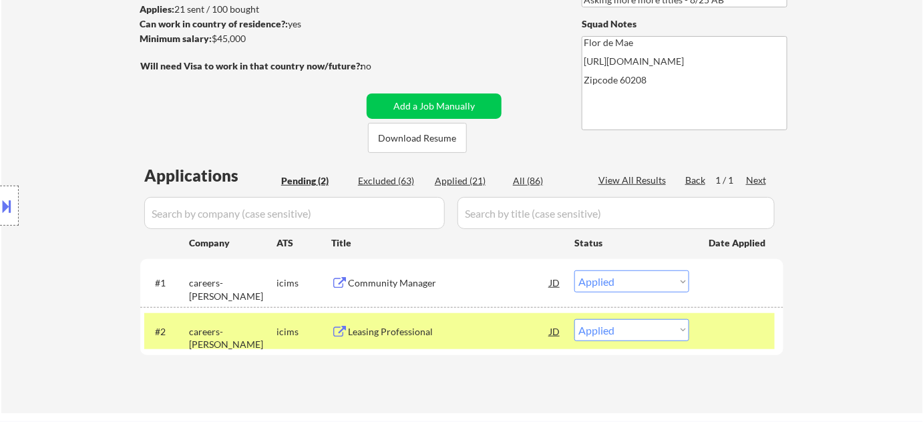
select select ""applied""
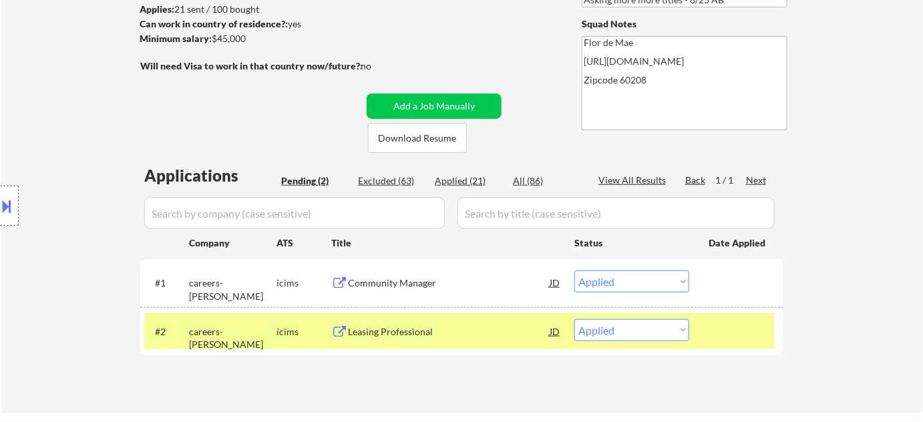
select select ""applied""
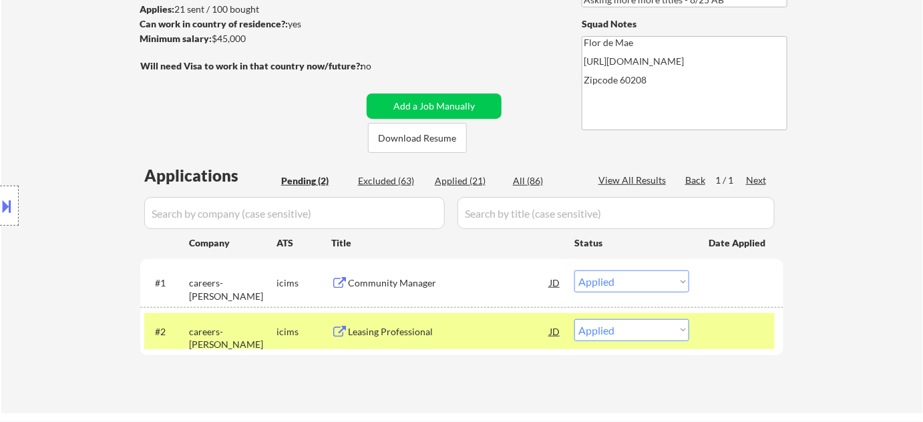
select select ""applied""
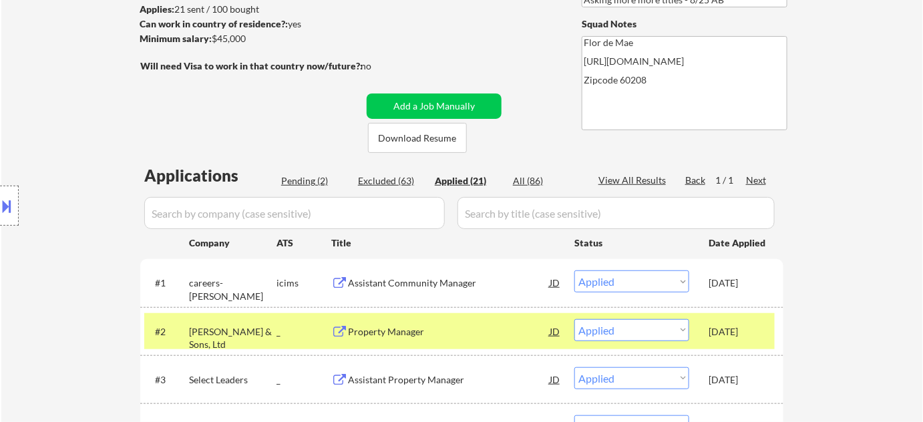
click at [286, 182] on div "Pending (2)" at bounding box center [314, 180] width 67 height 13
select select ""pending""
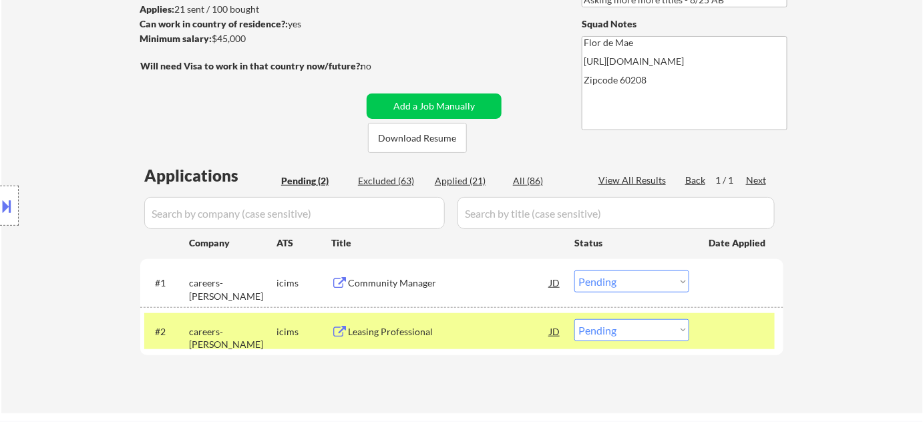
click at [419, 330] on div "Leasing Professional" at bounding box center [449, 331] width 202 height 13
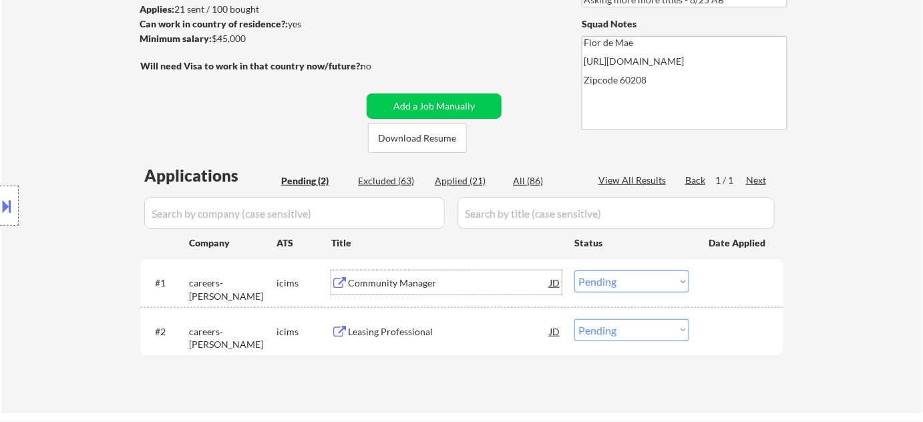
click at [404, 286] on div "Community Manager" at bounding box center [449, 282] width 202 height 13
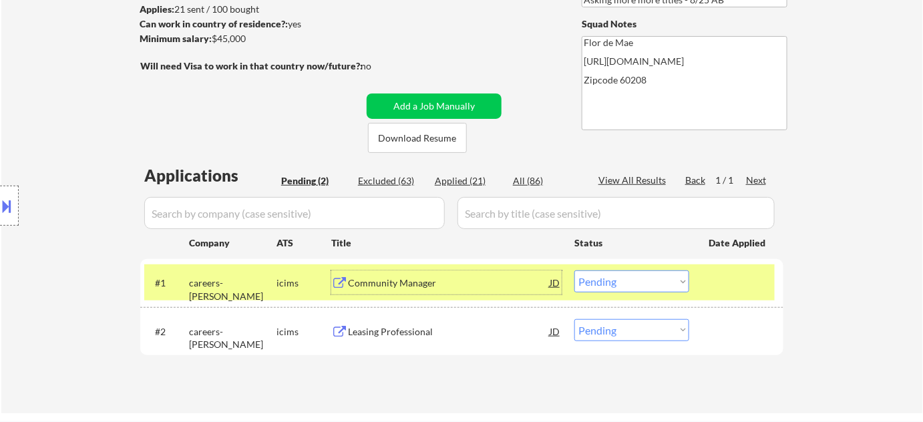
click at [0, 211] on button at bounding box center [7, 206] width 15 height 22
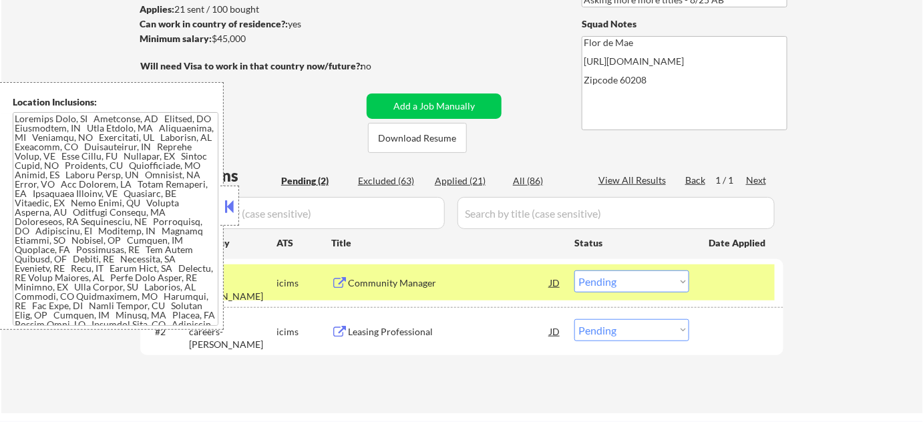
click at [44, 375] on div "← Return to /applysquad Mailslurp Inbox Job Search Builder [PERSON_NAME] User E…" at bounding box center [461, 142] width 921 height 541
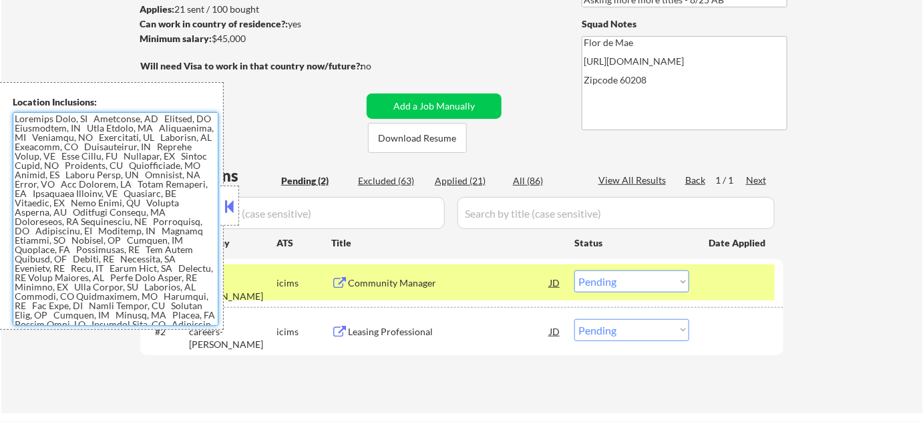
click at [148, 212] on textarea at bounding box center [116, 219] width 206 height 214
